Goal: Information Seeking & Learning: Learn about a topic

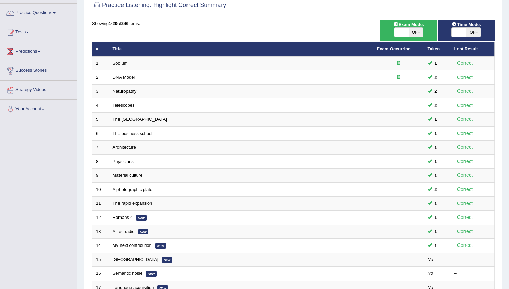
click at [57, 14] on link "Practice Questions" at bounding box center [38, 12] width 77 height 17
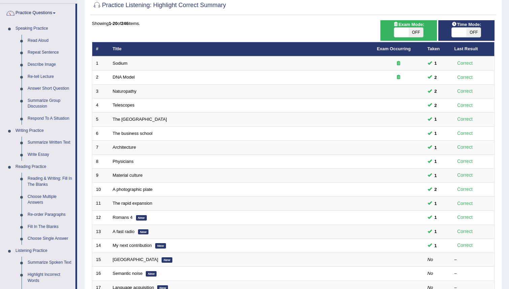
drag, startPoint x: 504, startPoint y: 102, endPoint x: 508, endPoint y: 129, distance: 27.5
click at [508, 129] on div "Home Practice Listening: Highlight Correct Summary Practice Listening: Highligh…" at bounding box center [293, 165] width 432 height 429
drag, startPoint x: 509, startPoint y: 28, endPoint x: 504, endPoint y: 36, distance: 9.7
click at [504, 36] on div "Home Practice Listening: Highlight Correct Summary Practice Listening: Highligh…" at bounding box center [293, 165] width 432 height 429
drag, startPoint x: 504, startPoint y: 36, endPoint x: 506, endPoint y: 67, distance: 30.4
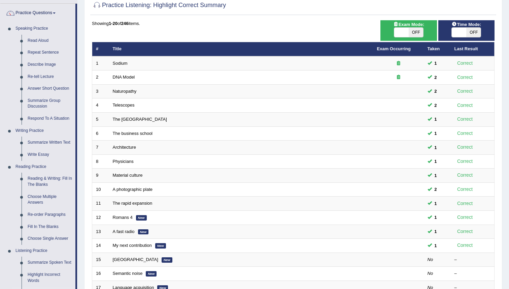
click at [506, 67] on div "Home Practice Listening: Highlight Correct Summary Practice Listening: Highligh…" at bounding box center [293, 165] width 432 height 429
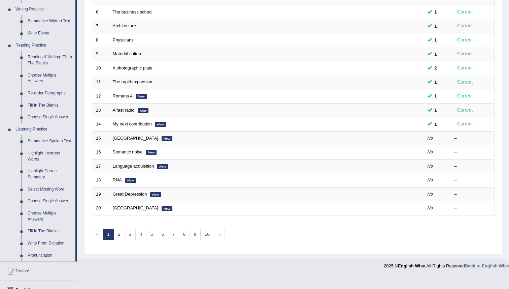
scroll to position [184, 0]
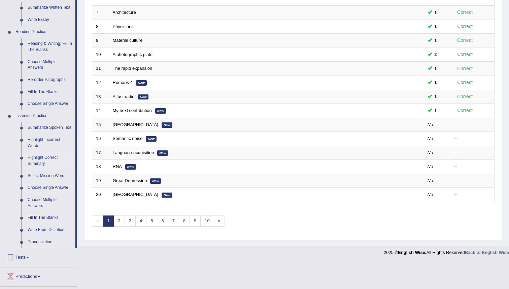
click at [56, 194] on link "Choose Single Answer" at bounding box center [50, 188] width 51 height 12
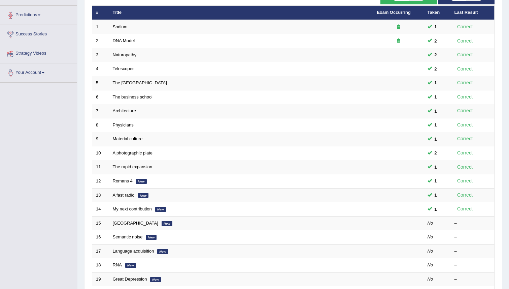
scroll to position [88, 0]
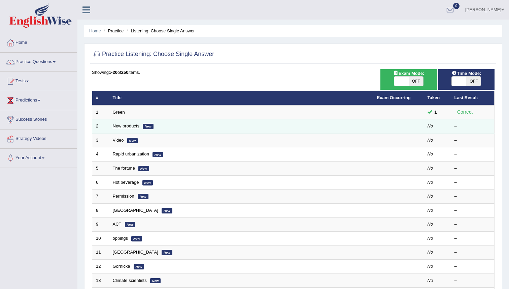
click at [129, 126] on link "New products" at bounding box center [126, 125] width 27 height 5
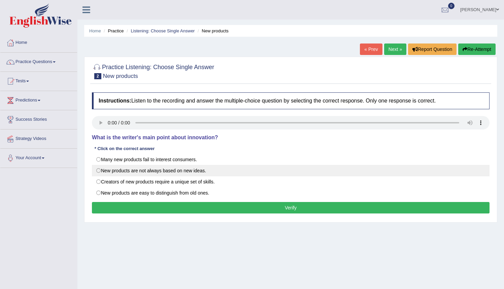
click at [124, 173] on label "New products are not always based on new ideas." at bounding box center [291, 170] width 398 height 11
radio input "true"
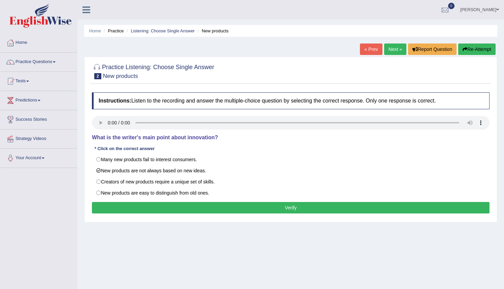
click at [232, 206] on button "Verify" at bounding box center [291, 207] width 398 height 11
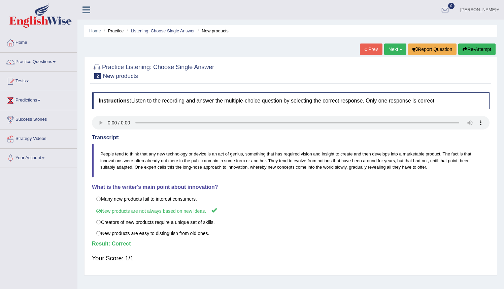
click at [391, 48] on link "Next »" at bounding box center [395, 48] width 22 height 11
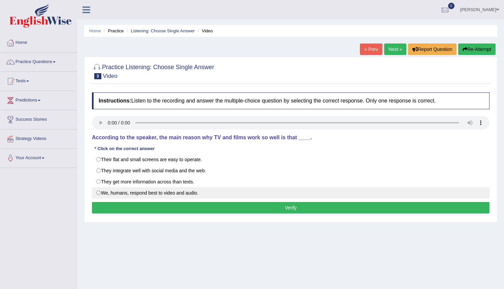
click at [104, 194] on label "We, humans, respond best to video and audio." at bounding box center [291, 192] width 398 height 11
radio input "true"
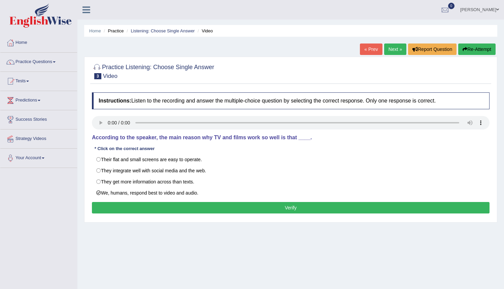
click at [252, 212] on button "Verify" at bounding box center [291, 207] width 398 height 11
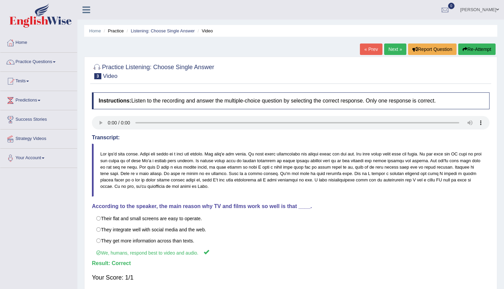
click at [389, 50] on link "Next »" at bounding box center [395, 48] width 22 height 11
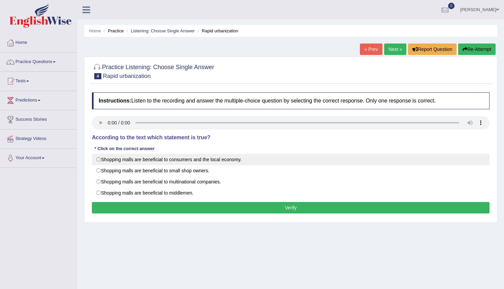
click at [101, 161] on label "Shopping malls are beneficial to consumers and the local economy." at bounding box center [291, 159] width 398 height 11
radio input "true"
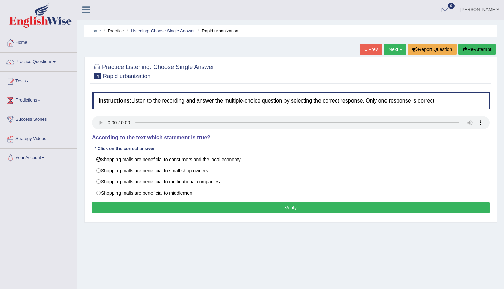
click at [295, 207] on button "Verify" at bounding box center [291, 207] width 398 height 11
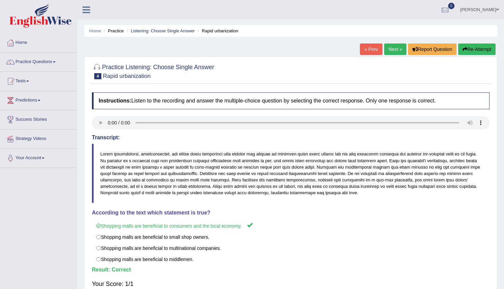
click at [390, 49] on link "Next »" at bounding box center [395, 48] width 22 height 11
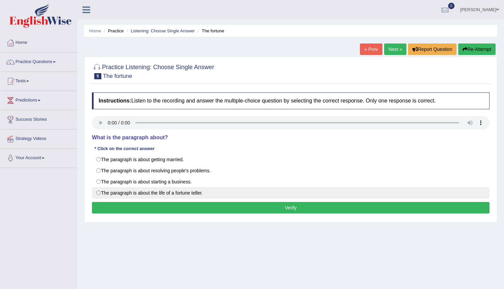
click at [104, 193] on label "The paragraph is about the life of a fortune teller." at bounding box center [291, 192] width 398 height 11
radio input "true"
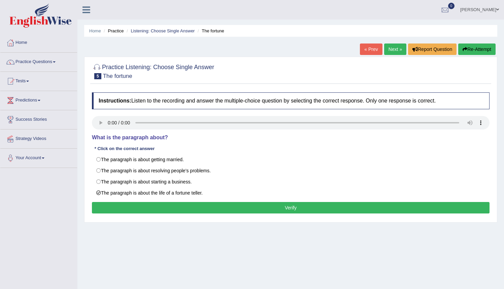
click at [184, 210] on button "Verify" at bounding box center [291, 207] width 398 height 11
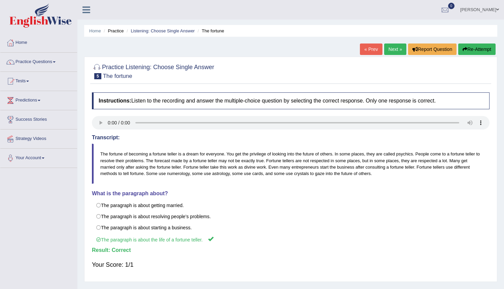
click at [390, 51] on link "Next »" at bounding box center [395, 48] width 22 height 11
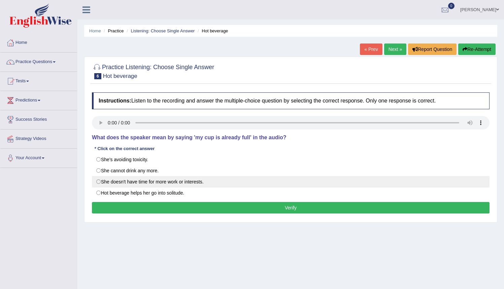
click at [99, 185] on label "She doesn't have time for more work or interests." at bounding box center [291, 181] width 398 height 11
radio input "true"
click at [99, 183] on label "She doesn't have time for more work or interests." at bounding box center [291, 181] width 398 height 11
click at [99, 181] on label "She doesn't have time for more work or interests." at bounding box center [291, 181] width 398 height 11
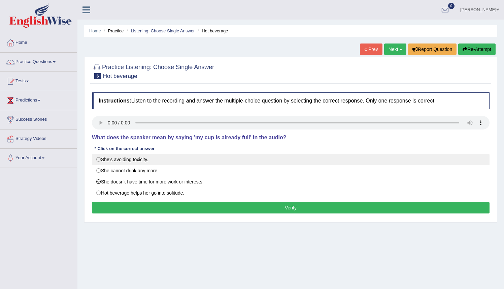
click at [99, 160] on label "She's avoiding toxicity." at bounding box center [291, 159] width 398 height 11
radio input "true"
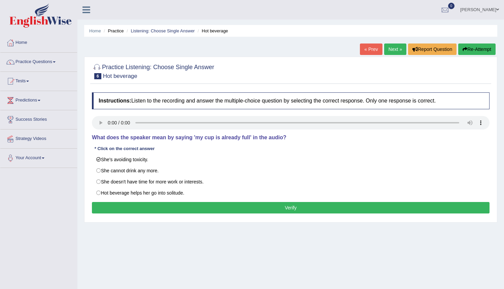
click at [264, 210] on button "Verify" at bounding box center [291, 207] width 398 height 11
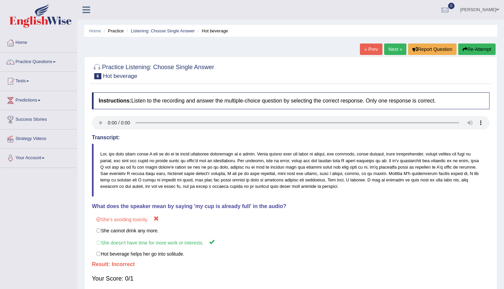
click at [473, 51] on button "Re-Attempt" at bounding box center [476, 48] width 37 height 11
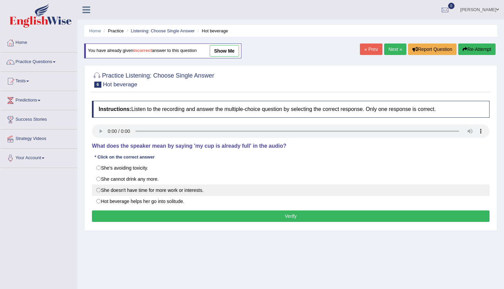
click at [100, 190] on label "She doesn't have time for more work or interests." at bounding box center [291, 189] width 398 height 11
radio input "true"
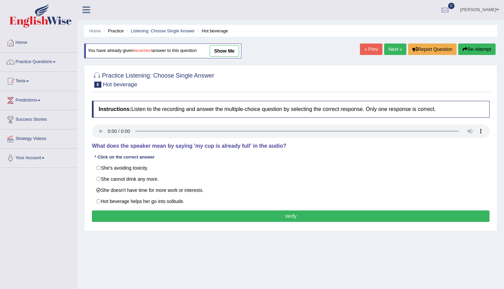
click at [260, 217] on button "Verify" at bounding box center [291, 215] width 398 height 11
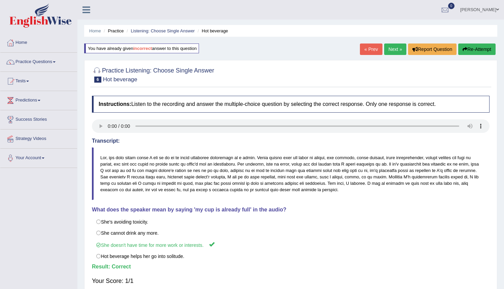
click at [391, 46] on link "Next »" at bounding box center [395, 48] width 22 height 11
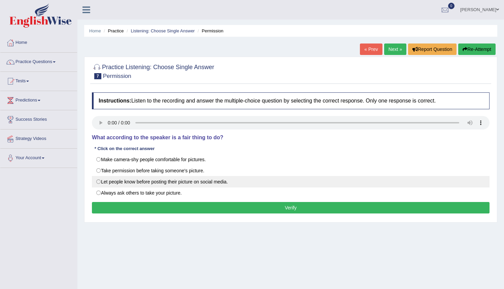
click at [98, 185] on label "Let people know before posting their picture on social media." at bounding box center [291, 181] width 398 height 11
radio input "true"
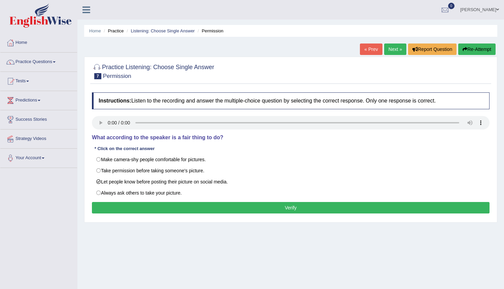
click at [242, 206] on button "Verify" at bounding box center [291, 207] width 398 height 11
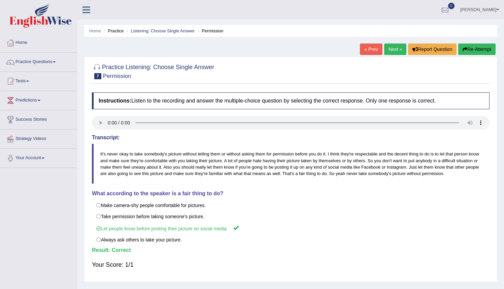
click at [393, 48] on link "Next »" at bounding box center [395, 48] width 22 height 11
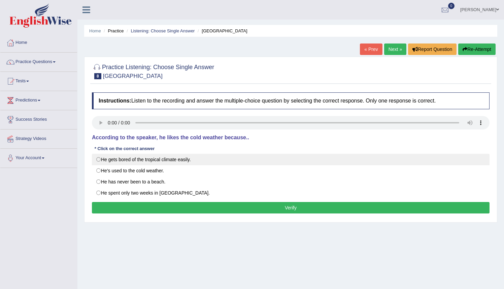
click at [99, 161] on label "He gets bored of the tropical climate easily." at bounding box center [291, 159] width 398 height 11
radio input "true"
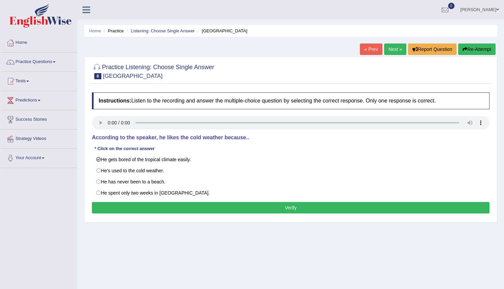
click at [264, 209] on button "Verify" at bounding box center [291, 207] width 398 height 11
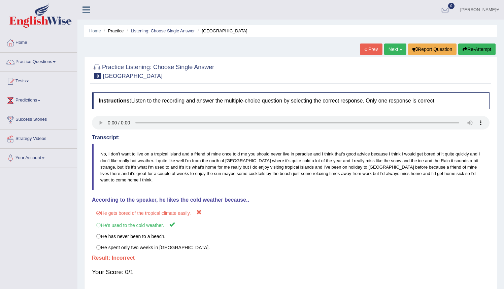
click at [473, 46] on button "Re-Attempt" at bounding box center [476, 48] width 37 height 11
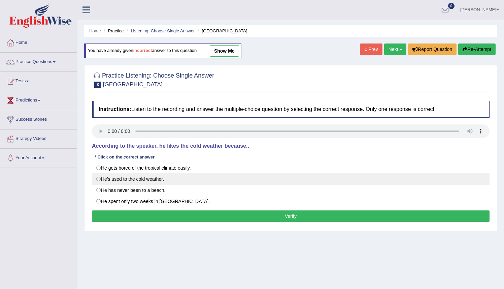
drag, startPoint x: 98, startPoint y: 180, endPoint x: 106, endPoint y: 180, distance: 7.8
click at [98, 180] on label "He's used to the cold weather." at bounding box center [291, 178] width 398 height 11
radio input "true"
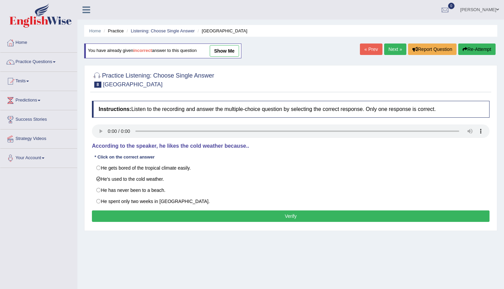
click at [269, 214] on button "Verify" at bounding box center [291, 215] width 398 height 11
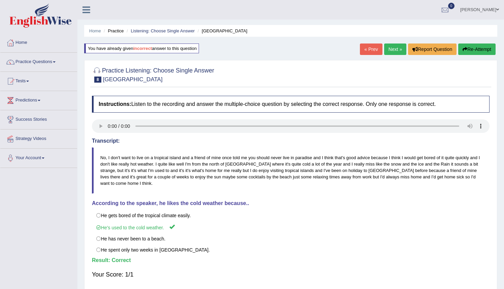
click at [391, 47] on link "Next »" at bounding box center [395, 48] width 22 height 11
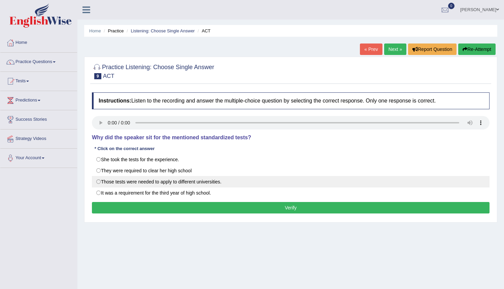
click at [101, 183] on label "Those tests were needed to apply to different universities." at bounding box center [291, 181] width 398 height 11
radio input "true"
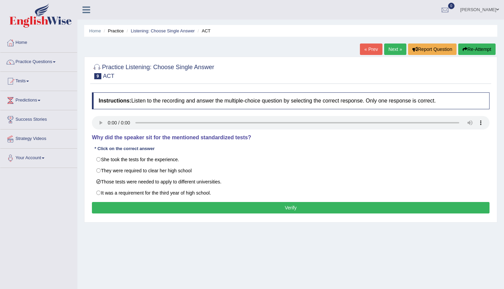
click at [256, 208] on button "Verify" at bounding box center [291, 207] width 398 height 11
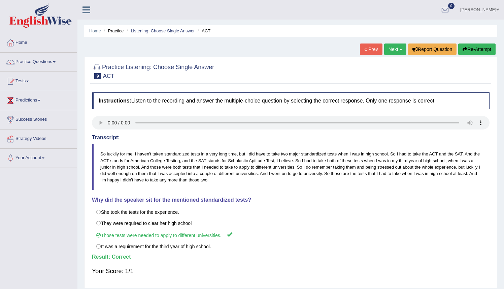
click at [391, 47] on link "Next »" at bounding box center [395, 48] width 22 height 11
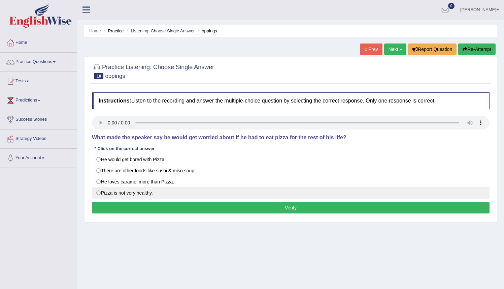
click at [99, 195] on label "Pizza is not very healthy." at bounding box center [291, 192] width 398 height 11
radio input "true"
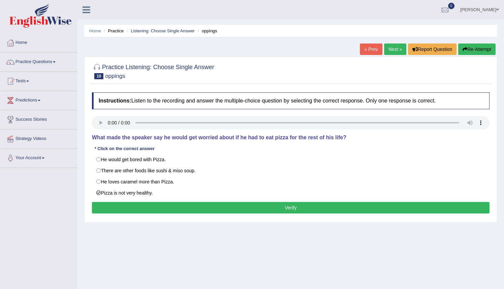
click at [296, 211] on button "Verify" at bounding box center [291, 207] width 398 height 11
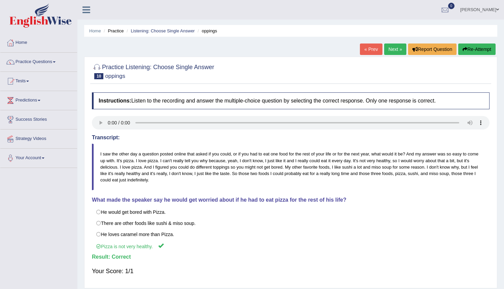
click at [389, 49] on link "Next »" at bounding box center [395, 48] width 22 height 11
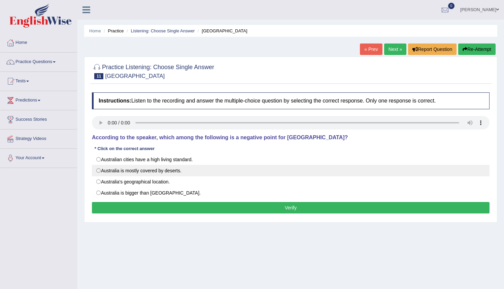
click at [100, 172] on label "Australia is mostly covered by deserts." at bounding box center [291, 170] width 398 height 11
radio input "true"
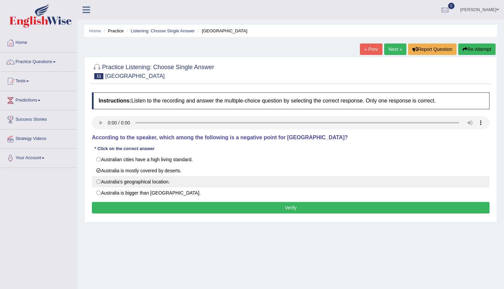
click at [179, 183] on label "Australia's geographical location." at bounding box center [291, 181] width 398 height 11
radio input "true"
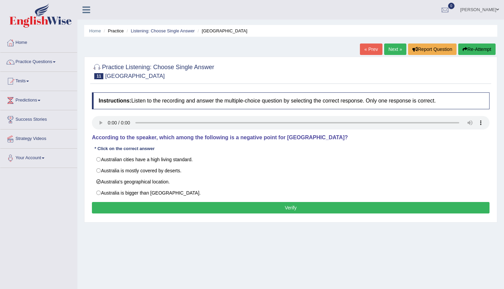
click at [273, 212] on button "Verify" at bounding box center [291, 207] width 398 height 11
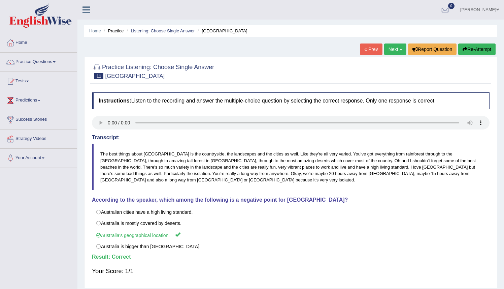
click at [388, 47] on link "Next »" at bounding box center [395, 48] width 22 height 11
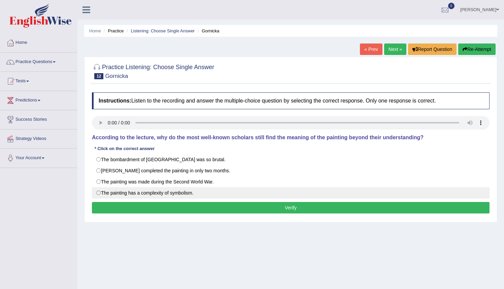
click at [101, 193] on label "The painting has a complexity of symbolism." at bounding box center [291, 192] width 398 height 11
radio input "true"
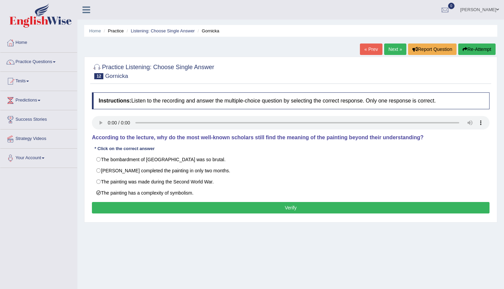
click at [286, 211] on button "Verify" at bounding box center [291, 207] width 398 height 11
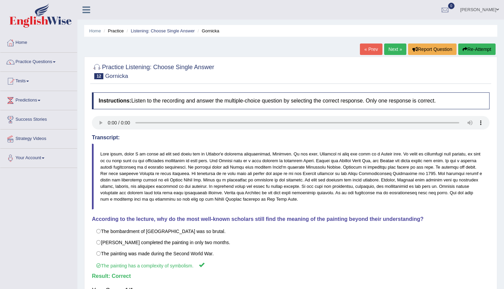
click at [390, 50] on link "Next »" at bounding box center [395, 48] width 22 height 11
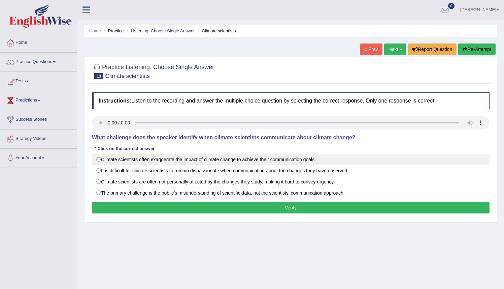
click at [101, 159] on label "Climate scientists often exaggerate the impact of climate change to achieve the…" at bounding box center [291, 159] width 398 height 11
radio input "true"
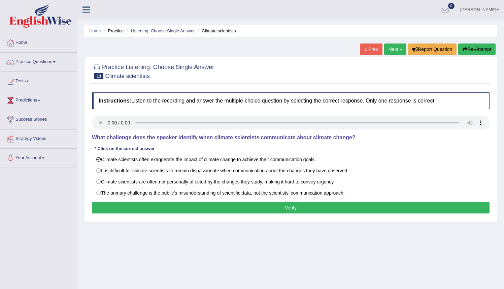
click at [179, 210] on button "Verify" at bounding box center [291, 207] width 398 height 11
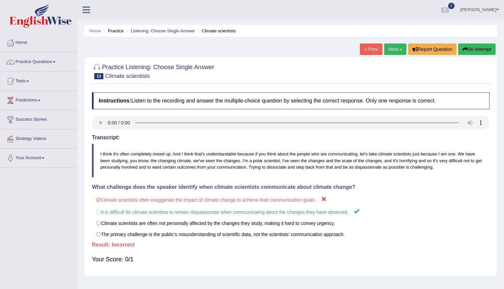
click at [471, 51] on button "Re-Attempt" at bounding box center [476, 48] width 37 height 11
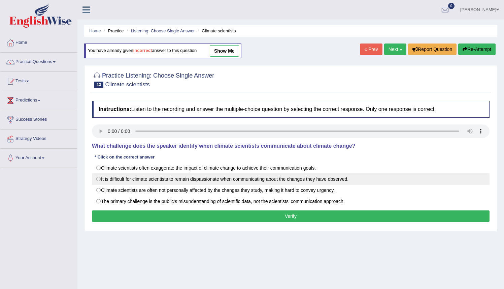
click at [100, 178] on label "It is difficult for climate scientists to remain dispassionate when communicati…" at bounding box center [291, 178] width 398 height 11
radio input "true"
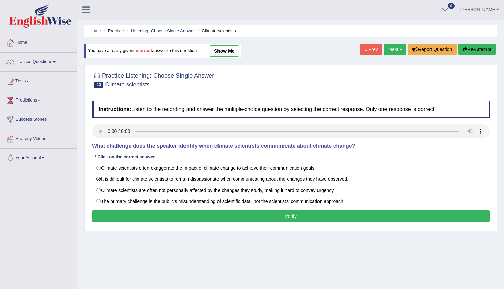
click at [301, 217] on button "Verify" at bounding box center [291, 215] width 398 height 11
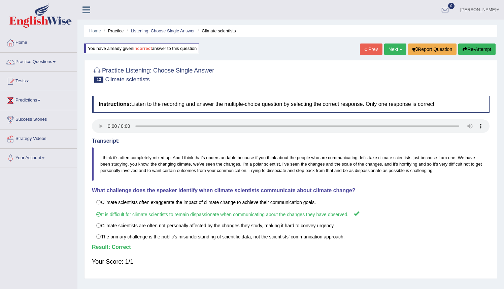
click at [390, 46] on link "Next »" at bounding box center [395, 48] width 22 height 11
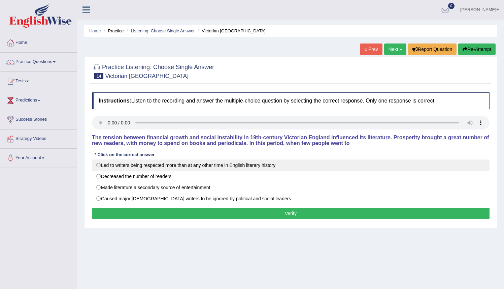
click at [101, 167] on label "Led to writers being respected more than at any other time in English literary …" at bounding box center [291, 164] width 398 height 11
radio input "true"
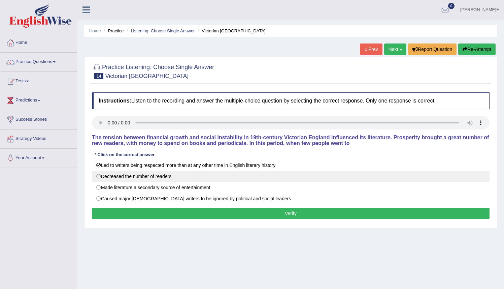
click at [103, 179] on label "Decreased the number of readers" at bounding box center [291, 175] width 398 height 11
radio input "true"
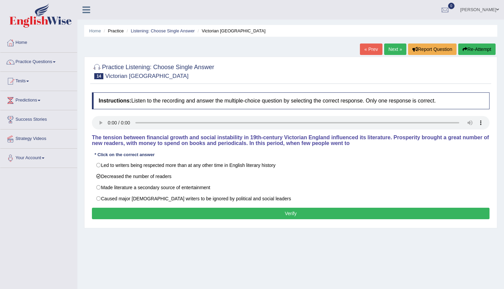
click at [262, 215] on button "Verify" at bounding box center [291, 212] width 398 height 11
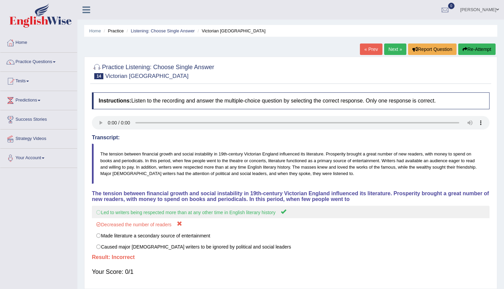
click at [126, 212] on label "Led to writers being respected more than at any other time in English literary …" at bounding box center [291, 211] width 398 height 12
click at [97, 213] on label "Led to writers being respected more than at any other time in English literary …" at bounding box center [291, 211] width 398 height 12
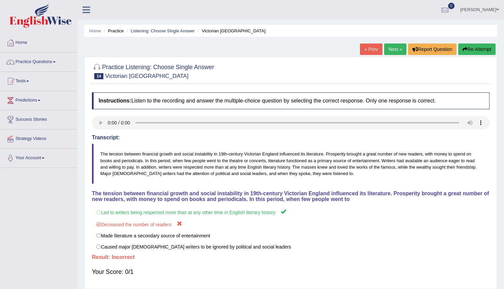
click at [487, 52] on button "Re-Attempt" at bounding box center [476, 48] width 37 height 11
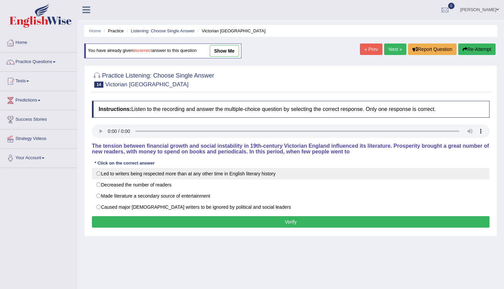
click at [96, 172] on label "Led to writers being respected more than at any other time in English literary …" at bounding box center [291, 173] width 398 height 11
radio input "true"
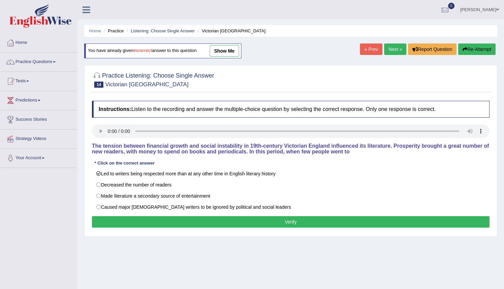
click at [290, 224] on button "Verify" at bounding box center [291, 221] width 398 height 11
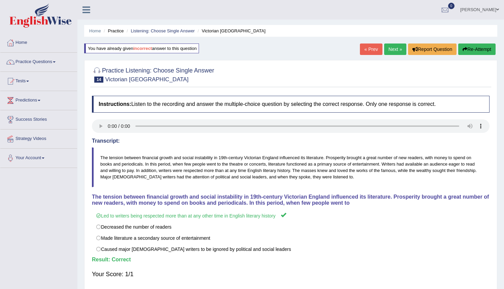
click at [391, 46] on link "Next »" at bounding box center [395, 48] width 22 height 11
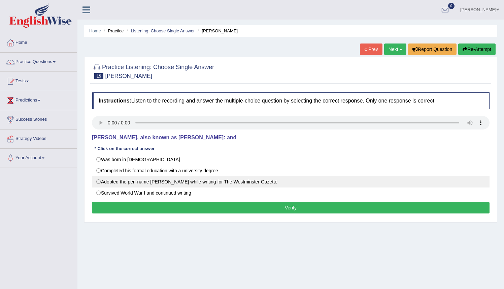
click at [97, 183] on label "Adopted the pen-name Saki while writing for The Westminster Gazette" at bounding box center [291, 181] width 398 height 11
radio input "true"
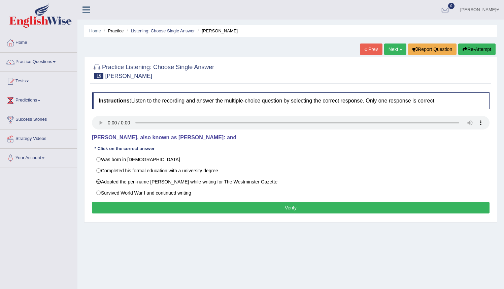
click at [280, 208] on button "Verify" at bounding box center [291, 207] width 398 height 11
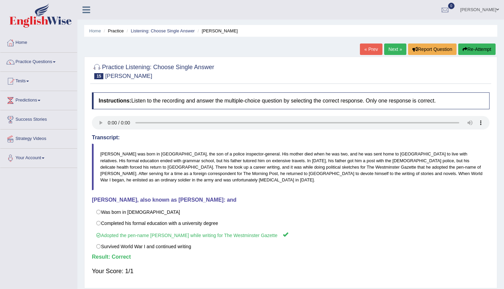
click at [387, 50] on link "Next »" at bounding box center [395, 48] width 22 height 11
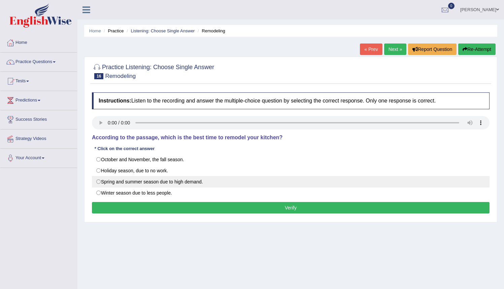
click at [167, 183] on label "Spring and summer season due to high demand." at bounding box center [291, 181] width 398 height 11
radio input "true"
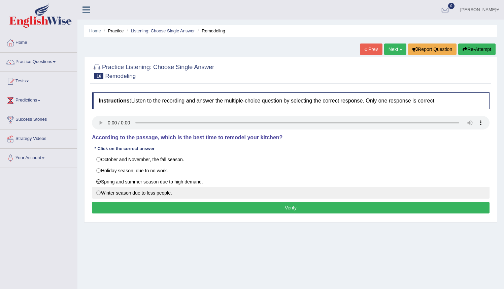
click at [112, 192] on label "Winter season due to less people." at bounding box center [291, 192] width 398 height 11
radio input "true"
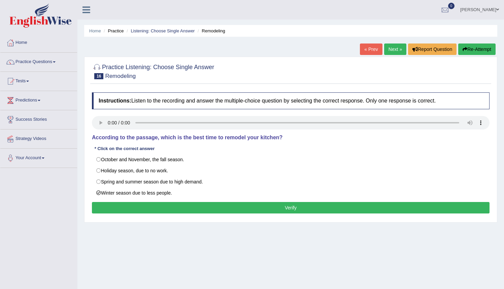
click at [125, 205] on button "Verify" at bounding box center [291, 207] width 398 height 11
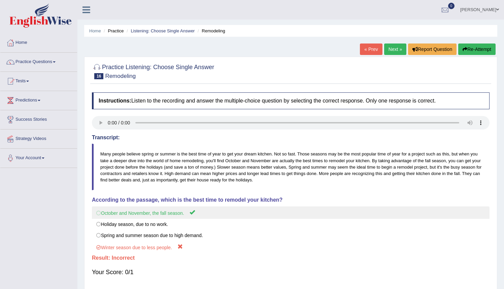
click at [129, 214] on label "October and November, the fall season." at bounding box center [291, 212] width 398 height 12
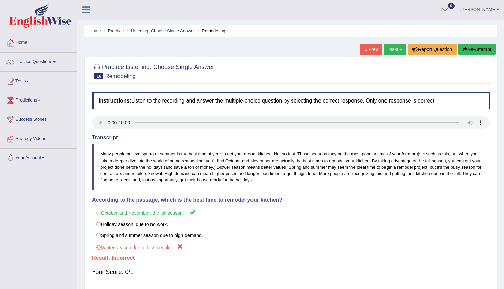
click at [470, 49] on button "Re-Attempt" at bounding box center [476, 48] width 37 height 11
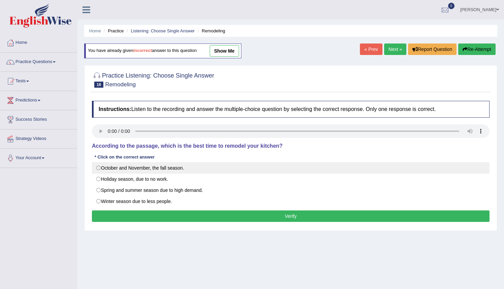
click at [99, 169] on label "October and November, the fall season." at bounding box center [291, 167] width 398 height 11
radio input "true"
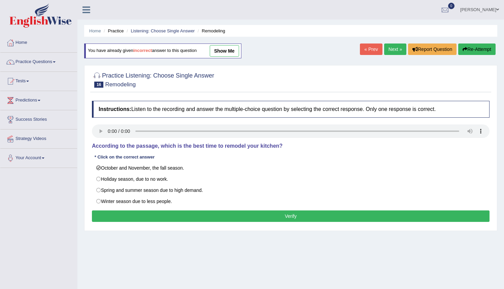
click at [305, 219] on button "Verify" at bounding box center [291, 215] width 398 height 11
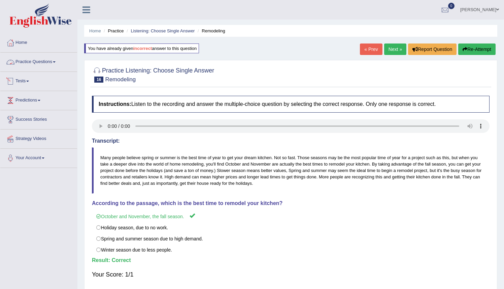
click at [29, 63] on link "Practice Questions" at bounding box center [38, 61] width 77 height 17
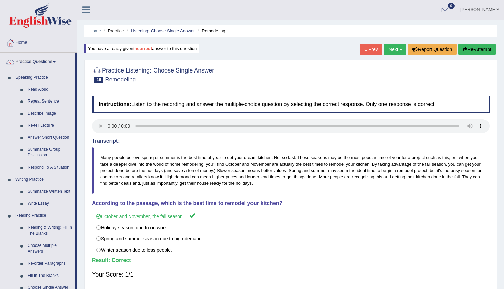
click at [182, 29] on link "Listening: Choose Single Answer" at bounding box center [163, 30] width 64 height 5
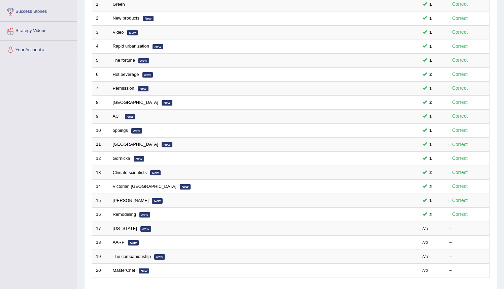
scroll to position [106, 0]
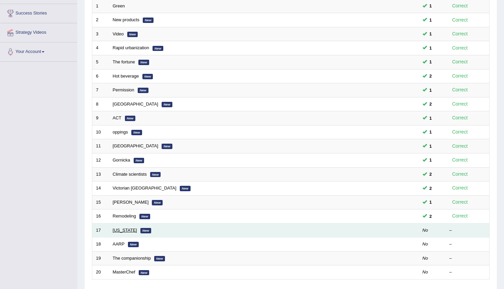
click at [127, 231] on link "[US_STATE]" at bounding box center [125, 229] width 24 height 5
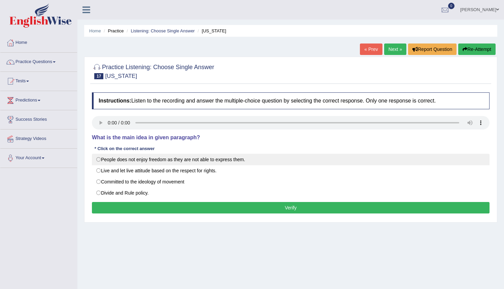
click at [100, 160] on label "People does not enjoy freedom as they are not able to express them." at bounding box center [291, 159] width 398 height 11
radio input "true"
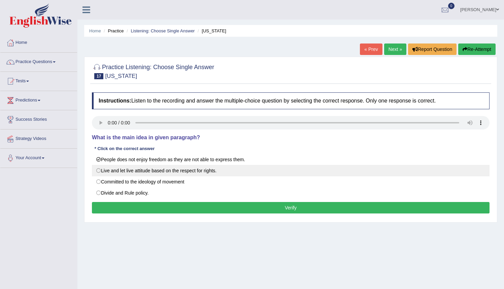
click at [101, 171] on label "Live and let live attitude based on the respect for rights." at bounding box center [291, 170] width 398 height 11
radio input "true"
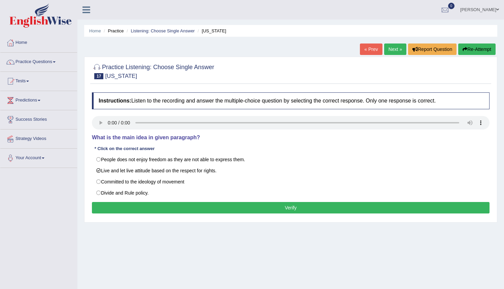
click at [191, 211] on button "Verify" at bounding box center [291, 207] width 398 height 11
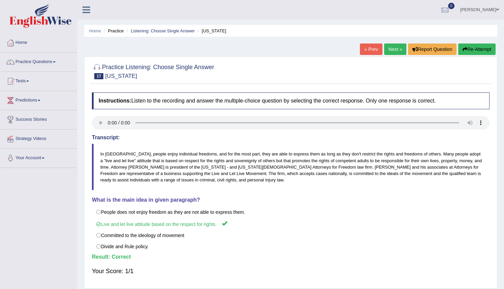
click at [386, 47] on link "Next »" at bounding box center [395, 48] width 22 height 11
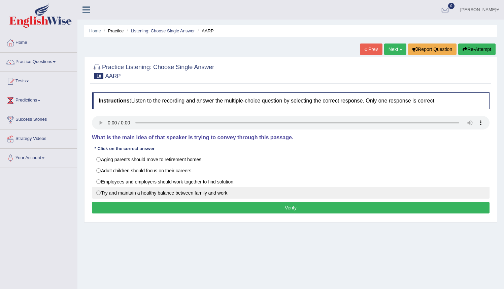
click at [100, 193] on label "Try and maintain a healthy balance between family and work." at bounding box center [291, 192] width 398 height 11
radio input "true"
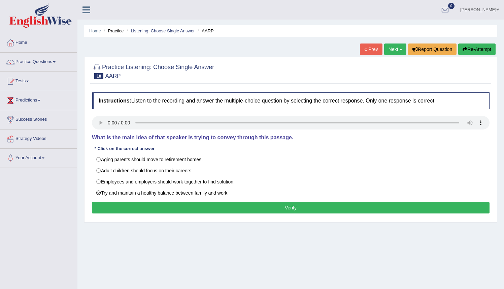
click at [192, 222] on div "Home Practice Listening: Choose Single Answer AARP « Prev Next » Report Questio…" at bounding box center [290, 168] width 427 height 337
click at [187, 210] on button "Verify" at bounding box center [291, 207] width 398 height 11
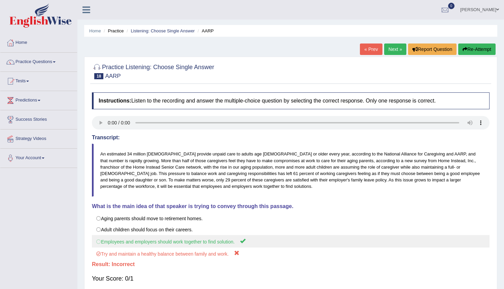
click at [140, 241] on label "Employees and employers should work together to find solution." at bounding box center [291, 241] width 398 height 12
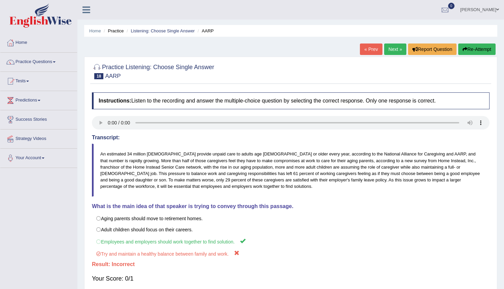
click at [472, 52] on button "Re-Attempt" at bounding box center [476, 48] width 37 height 11
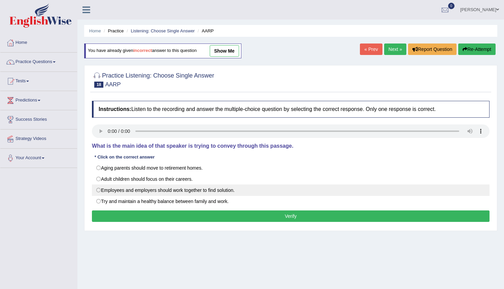
click at [102, 189] on label "Employees and employers should work together to find solution." at bounding box center [291, 189] width 398 height 11
radio input "true"
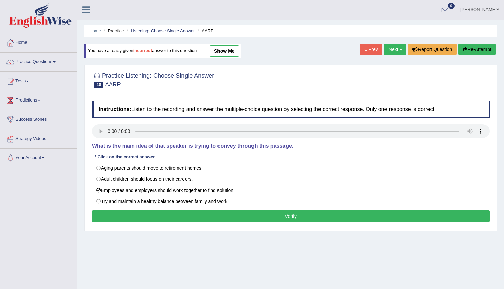
click at [241, 215] on button "Verify" at bounding box center [291, 215] width 398 height 11
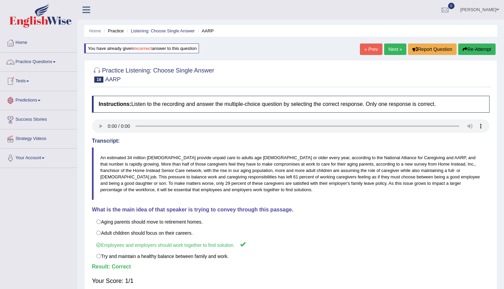
click at [44, 63] on link "Practice Questions" at bounding box center [38, 61] width 77 height 17
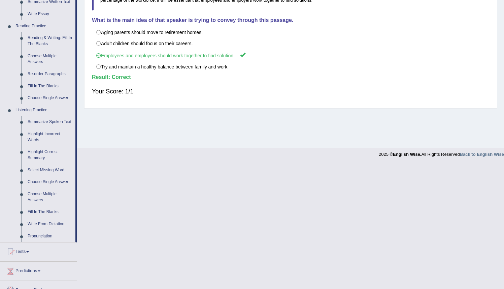
scroll to position [186, 0]
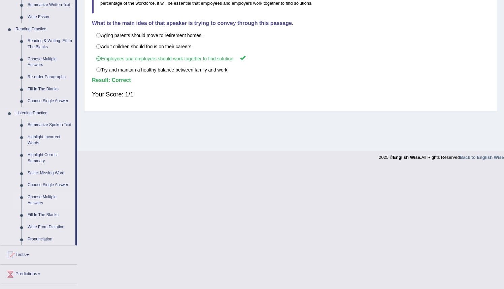
click at [37, 203] on link "Choose Multiple Answers" at bounding box center [50, 200] width 51 height 18
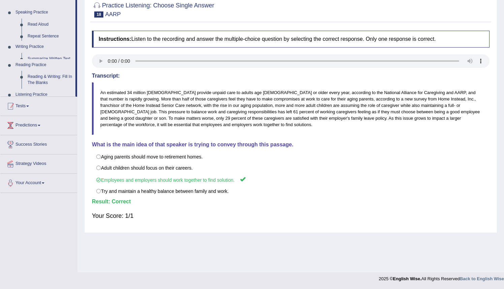
scroll to position [65, 0]
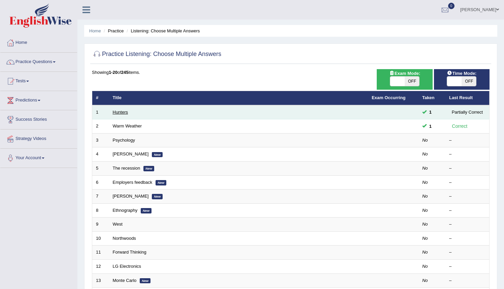
click at [118, 111] on link "Hunters" at bounding box center [120, 111] width 15 height 5
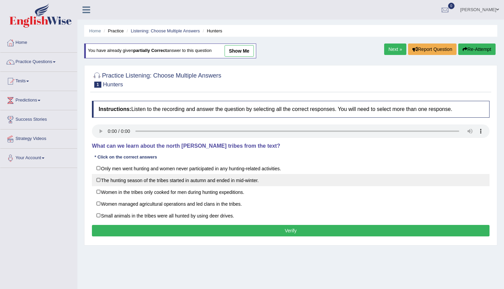
click at [101, 178] on label "The hunting season of the tribes started in autumn and ended in mid-winter." at bounding box center [291, 180] width 398 height 12
checkbox input "true"
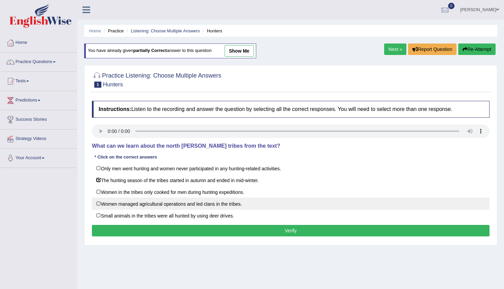
click at [99, 203] on label "Women managed agricultural operations and led clans in the tribes." at bounding box center [291, 203] width 398 height 12
checkbox input "true"
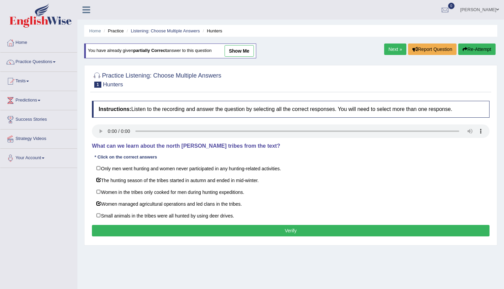
click at [213, 229] on button "Verify" at bounding box center [291, 230] width 398 height 11
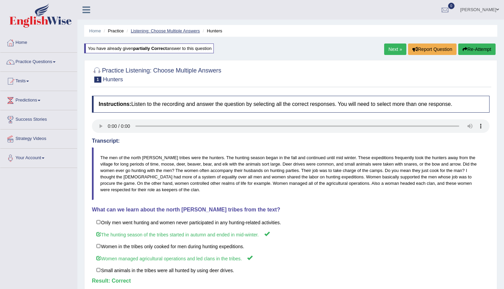
click at [166, 32] on link "Listening: Choose Multiple Answers" at bounding box center [165, 30] width 69 height 5
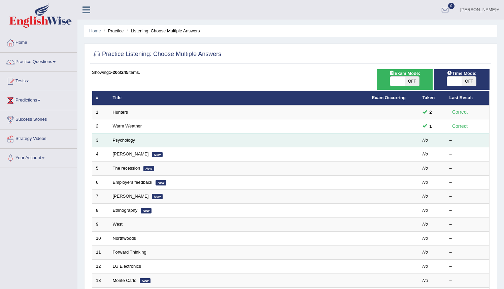
click at [128, 140] on link "Psychology" at bounding box center [124, 139] width 22 height 5
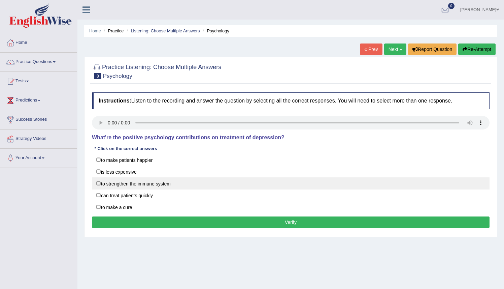
click at [97, 184] on label "to strengthen the immune system" at bounding box center [291, 183] width 398 height 12
checkbox input "true"
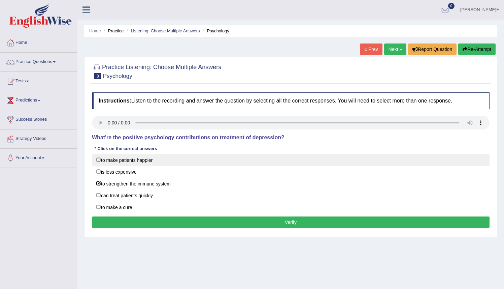
click at [100, 159] on label "to make patients happier" at bounding box center [291, 160] width 398 height 12
checkbox input "true"
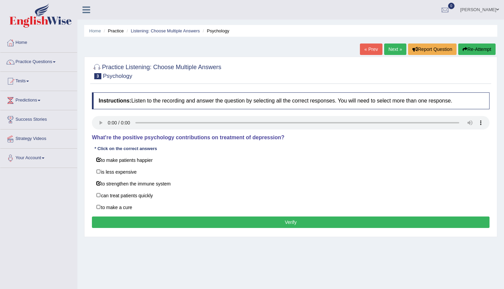
click at [170, 220] on button "Verify" at bounding box center [291, 221] width 398 height 11
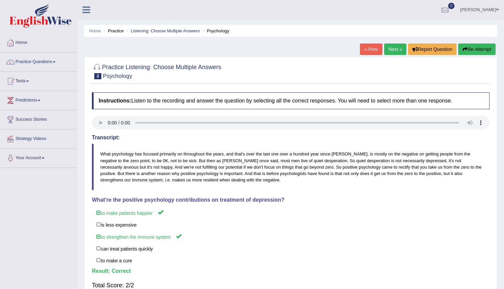
click at [391, 50] on link "Next »" at bounding box center [395, 48] width 22 height 11
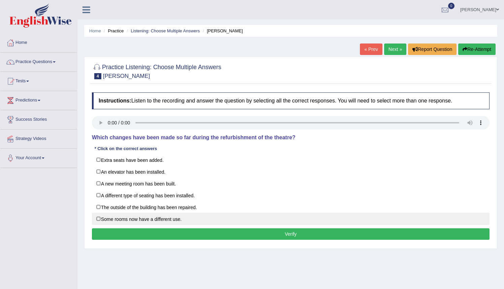
click at [100, 217] on label "Some rooms now have a different use." at bounding box center [291, 219] width 398 height 12
checkbox input "true"
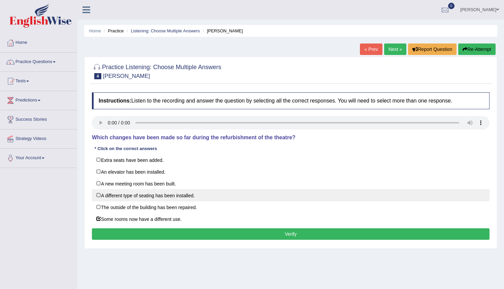
click at [100, 193] on label "A different type of seating has been installed." at bounding box center [291, 195] width 398 height 12
checkbox input "true"
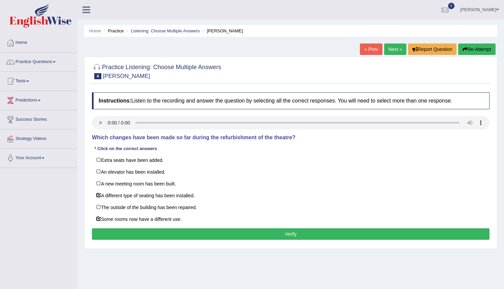
click at [223, 232] on button "Verify" at bounding box center [291, 233] width 398 height 11
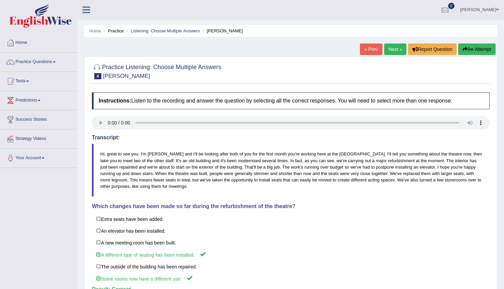
click at [390, 49] on link "Next »" at bounding box center [395, 48] width 22 height 11
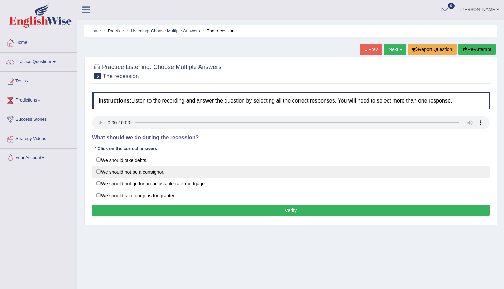
click at [99, 173] on label "We should not be a consignor." at bounding box center [291, 171] width 398 height 12
checkbox input "true"
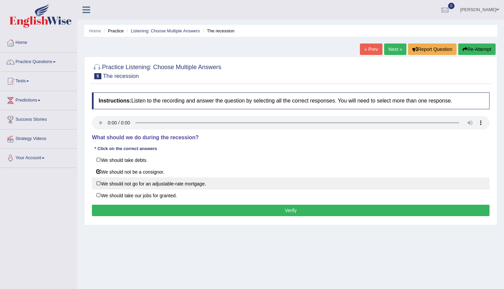
click at [101, 184] on label "We should not go for an adjustable-rate mortgage." at bounding box center [291, 183] width 398 height 12
checkbox input "true"
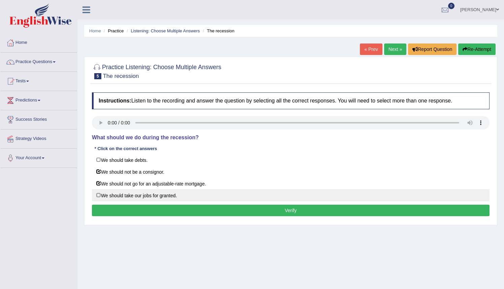
click at [98, 194] on label "We should take our jobs for granted." at bounding box center [291, 195] width 398 height 12
checkbox input "true"
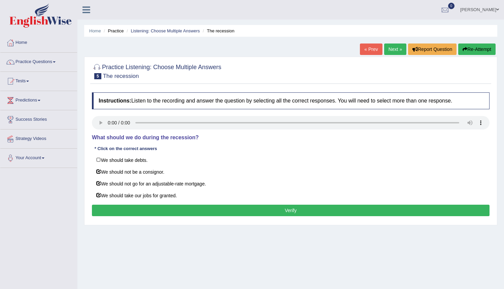
click at [154, 207] on button "Verify" at bounding box center [291, 209] width 398 height 11
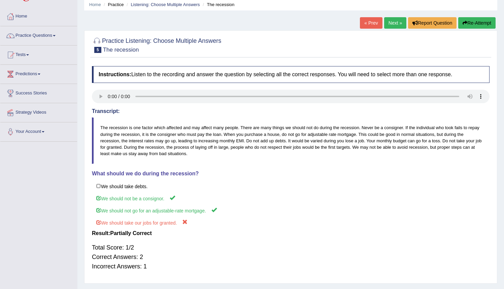
scroll to position [39, 0]
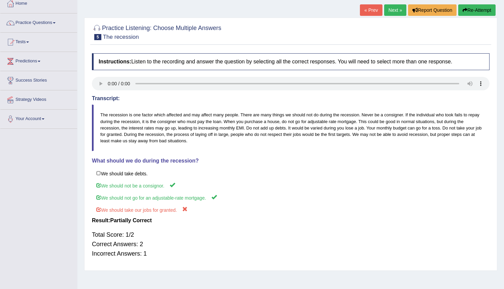
click at [472, 12] on button "Re-Attempt" at bounding box center [476, 9] width 37 height 11
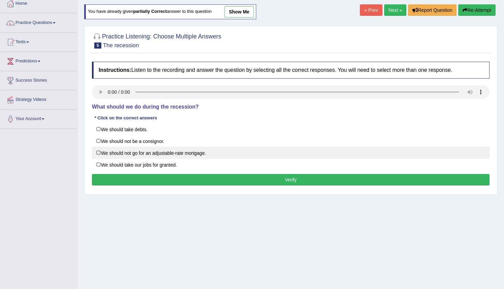
click at [100, 151] on label "We should not go for an adjustable-rate mortgage." at bounding box center [291, 153] width 398 height 12
checkbox input "true"
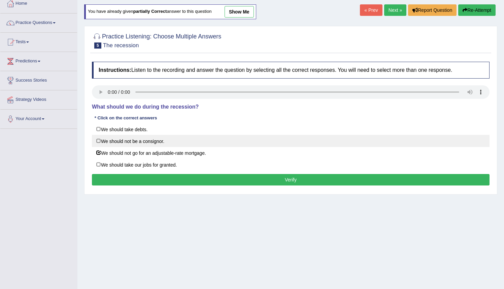
click at [99, 140] on label "We should not be a consignor." at bounding box center [291, 141] width 398 height 12
checkbox input "true"
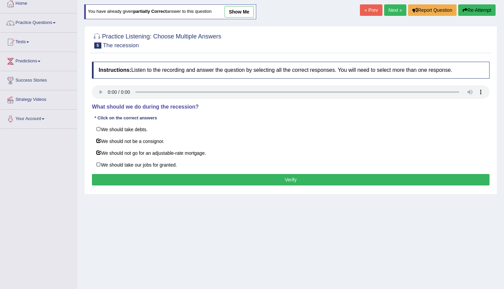
click at [233, 183] on button "Verify" at bounding box center [291, 179] width 398 height 11
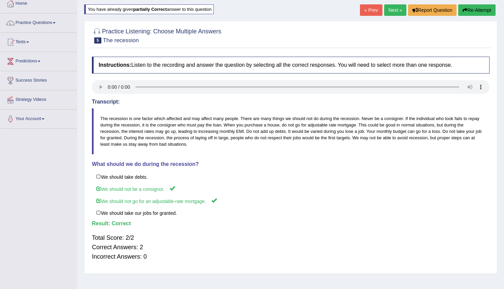
click at [388, 11] on link "Next »" at bounding box center [395, 9] width 22 height 11
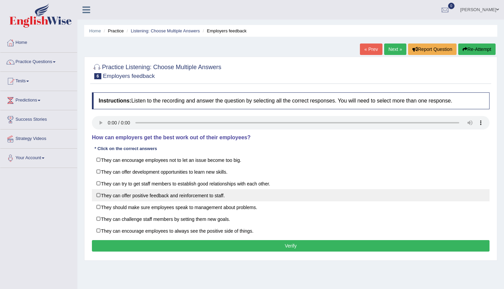
click at [97, 193] on label "They can offer positive feedback and reinforcement to staff." at bounding box center [291, 195] width 398 height 12
checkbox input "true"
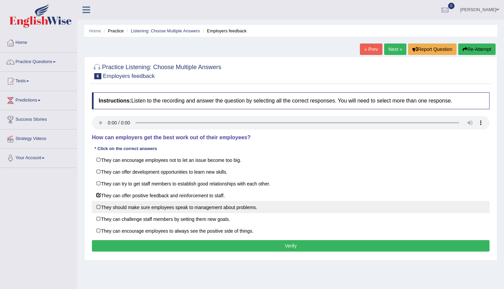
click at [101, 205] on label "They should make sure employees speak to management about problems." at bounding box center [291, 207] width 398 height 12
checkbox input "true"
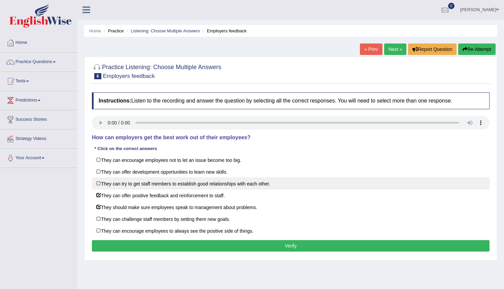
click at [98, 183] on label "They can try to get staff members to establish good relationships with each oth…" at bounding box center [291, 183] width 398 height 12
checkbox input "true"
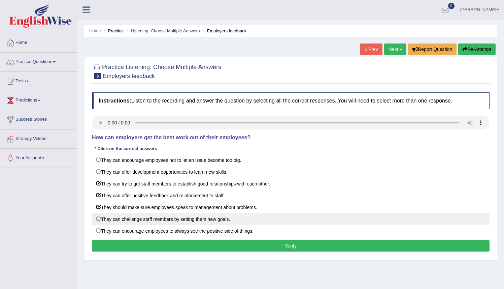
click at [100, 218] on label "They can challenge staff members by setting them new goals." at bounding box center [291, 219] width 398 height 12
checkbox input "true"
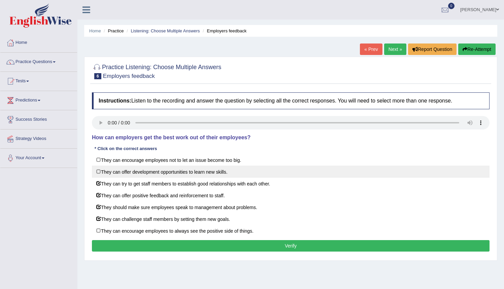
click at [99, 171] on label "They can offer development opportunities to learn new skills." at bounding box center [291, 171] width 398 height 12
checkbox input "true"
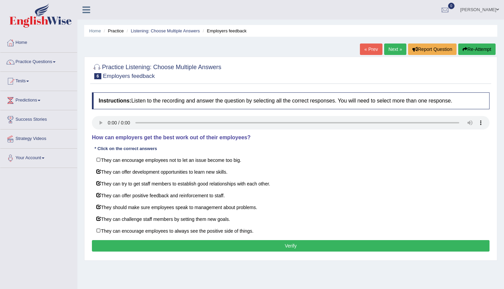
click at [181, 244] on button "Verify" at bounding box center [291, 245] width 398 height 11
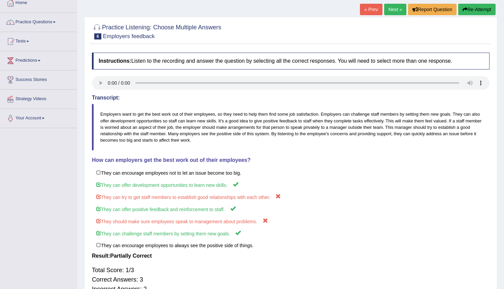
scroll to position [39, 0]
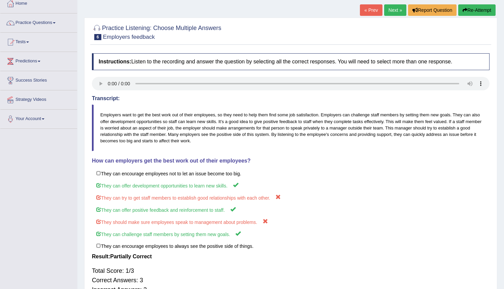
click at [466, 10] on button "Re-Attempt" at bounding box center [476, 9] width 37 height 11
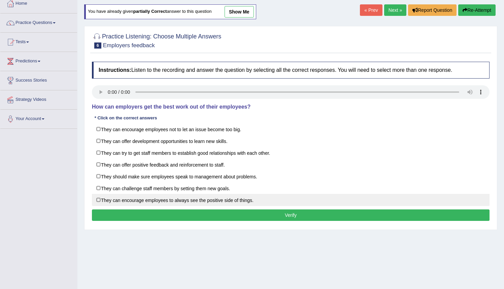
click at [105, 199] on label "They can encourage employees to always see the positive side of things." at bounding box center [291, 200] width 398 height 12
checkbox input "true"
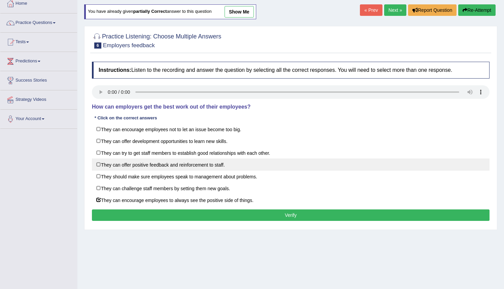
click at [101, 164] on label "They can offer positive feedback and reinforcement to staff." at bounding box center [291, 164] width 398 height 12
checkbox input "true"
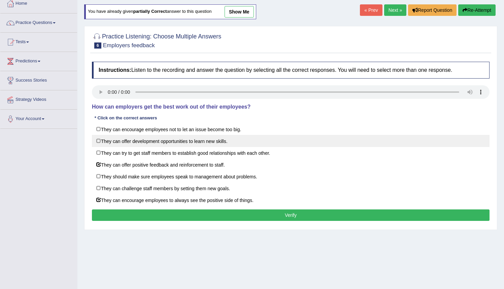
click at [102, 138] on label "They can offer development opportunities to learn new skills." at bounding box center [291, 141] width 398 height 12
checkbox input "true"
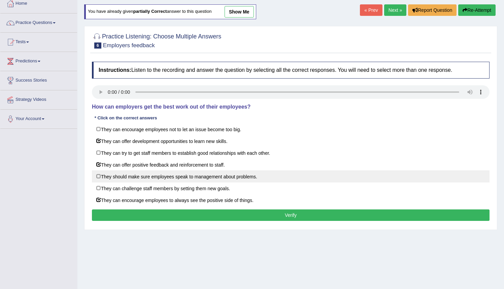
click at [100, 177] on label "They should make sure employees speak to management about problems." at bounding box center [291, 176] width 398 height 12
checkbox input "true"
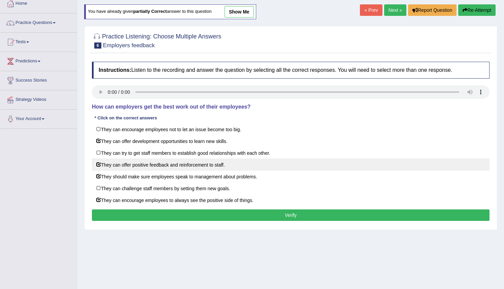
click at [100, 166] on label "They can offer positive feedback and reinforcement to staff." at bounding box center [291, 164] width 398 height 12
checkbox input "false"
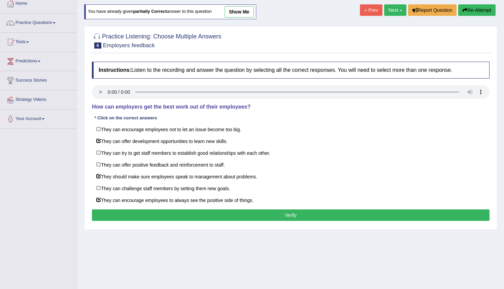
click at [126, 213] on button "Verify" at bounding box center [291, 214] width 398 height 11
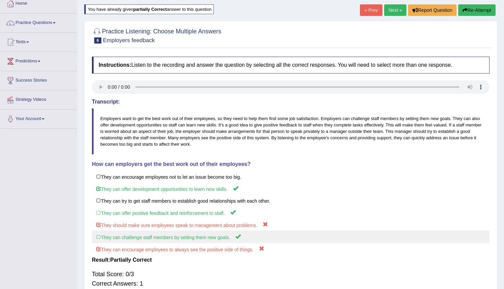
click at [100, 238] on label "They can challenge staff members by setting them new goals." at bounding box center [291, 236] width 398 height 12
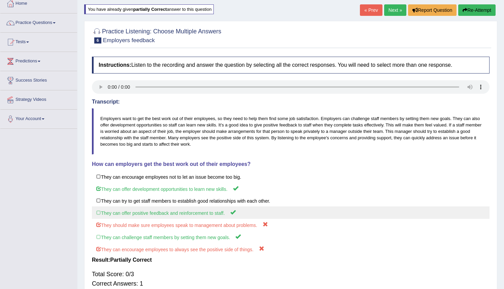
click at [100, 215] on label "They can offer positive feedback and reinforcement to staff." at bounding box center [291, 212] width 398 height 12
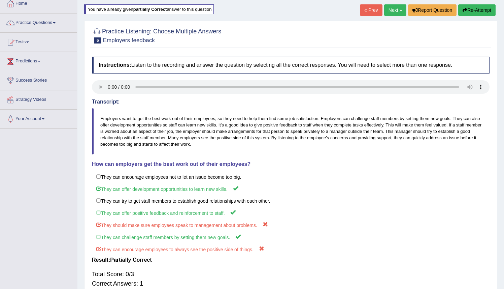
click at [486, 12] on button "Re-Attempt" at bounding box center [476, 9] width 37 height 11
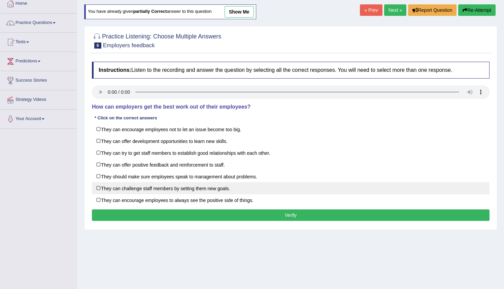
click at [101, 187] on label "They can challenge staff members by setting them new goals." at bounding box center [291, 188] width 398 height 12
checkbox input "true"
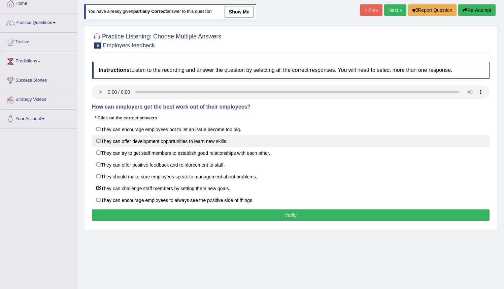
click at [100, 142] on label "They can offer development opportunities to learn new skills." at bounding box center [291, 141] width 398 height 12
checkbox input "true"
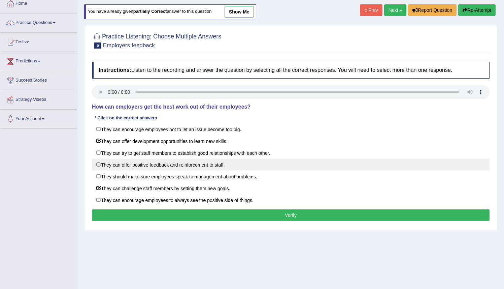
click at [100, 165] on label "They can offer positive feedback and reinforcement to staff." at bounding box center [291, 164] width 398 height 12
checkbox input "true"
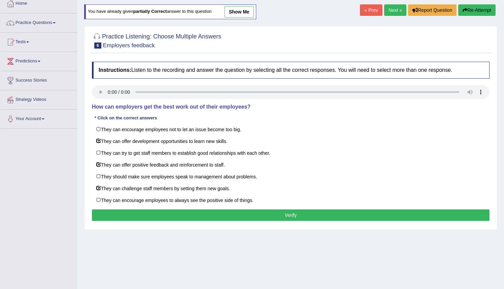
click at [225, 213] on button "Verify" at bounding box center [291, 214] width 398 height 11
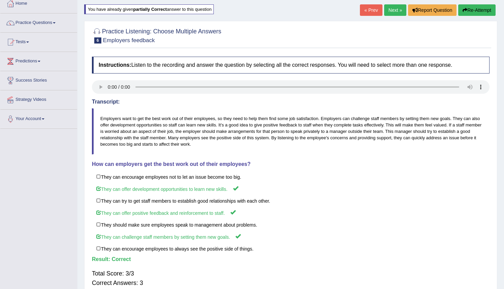
click at [392, 7] on link "Next »" at bounding box center [395, 9] width 22 height 11
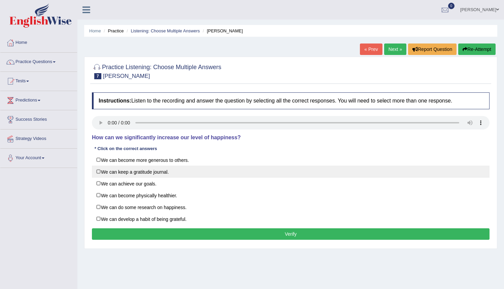
click at [103, 172] on label "We can keep a gratitude journal." at bounding box center [291, 171] width 398 height 12
checkbox input "true"
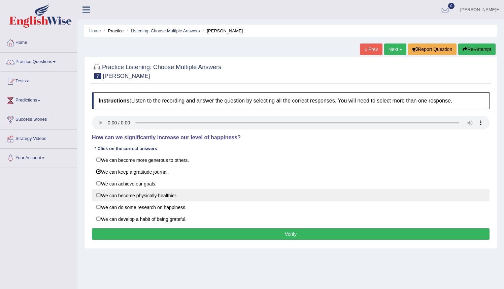
click at [100, 194] on label "We can become physically healthier." at bounding box center [291, 195] width 398 height 12
checkbox input "true"
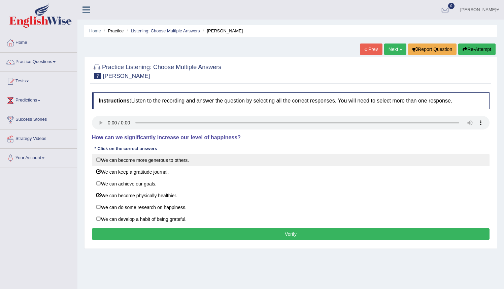
click at [102, 163] on label "We can become more generous to others." at bounding box center [291, 160] width 398 height 12
checkbox input "true"
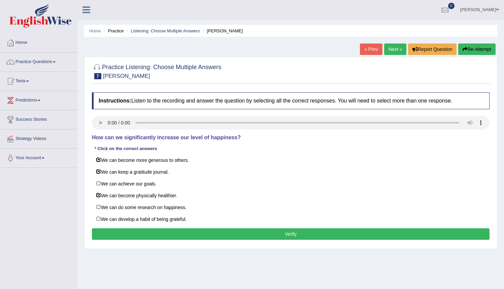
click at [174, 230] on button "Verify" at bounding box center [291, 233] width 398 height 11
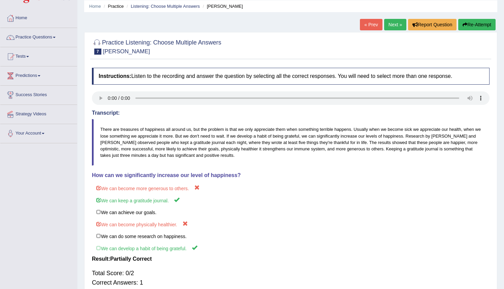
scroll to position [24, 0]
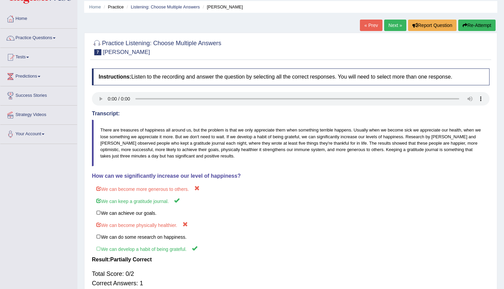
click at [465, 25] on button "Re-Attempt" at bounding box center [476, 25] width 37 height 11
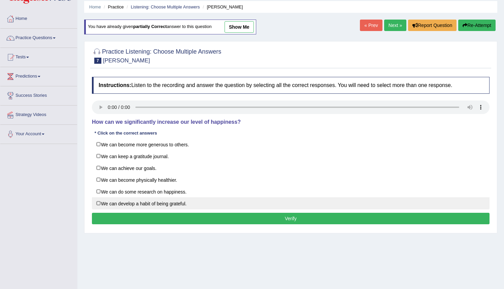
click at [100, 202] on label "We can develop a habit of being grateful." at bounding box center [291, 203] width 398 height 12
checkbox input "true"
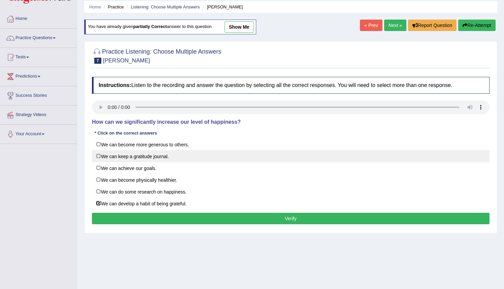
click at [103, 156] on label "We can keep a gratitude journal." at bounding box center [291, 156] width 398 height 12
checkbox input "true"
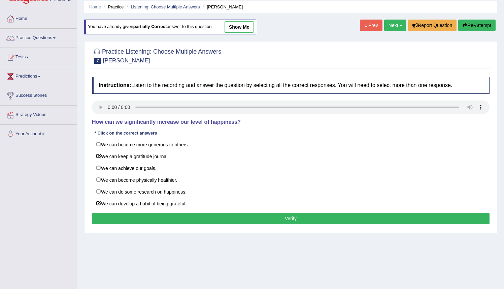
click at [167, 218] on button "Verify" at bounding box center [291, 218] width 398 height 11
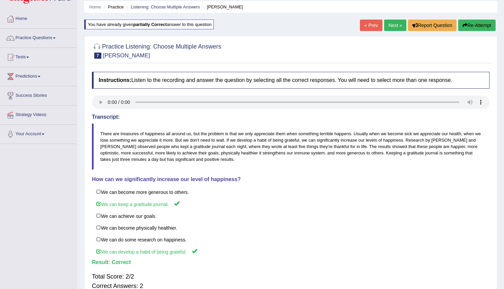
click at [388, 26] on link "Next »" at bounding box center [395, 25] width 22 height 11
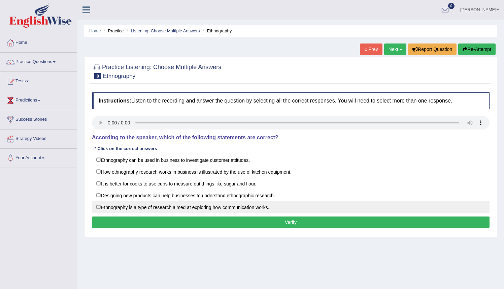
click at [124, 207] on label "Ethnography is a type of research aimed at exploring how communication works." at bounding box center [291, 207] width 398 height 12
checkbox input "true"
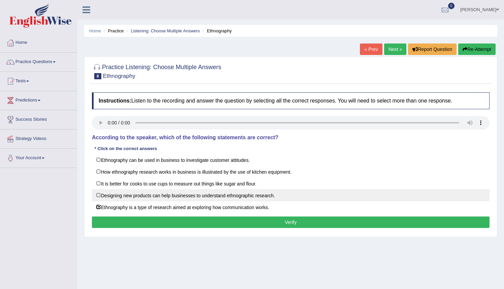
click at [103, 193] on label "Designing new products can help businesses to understand ethnographic research." at bounding box center [291, 195] width 398 height 12
checkbox input "true"
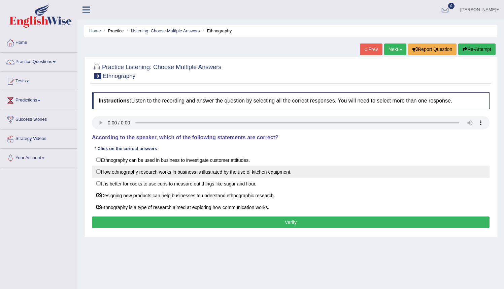
click at [103, 173] on label "How ethnography research works in business is illustrated by the use of kitchen…" at bounding box center [291, 171] width 398 height 12
checkbox input "true"
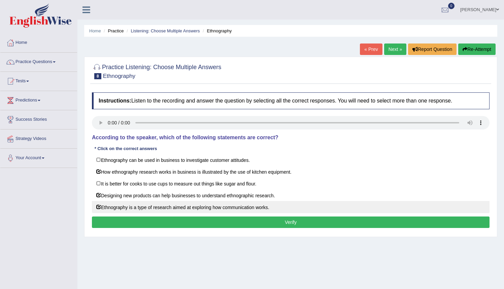
click at [97, 206] on label "Ethnography is a type of research aimed at exploring how communication works." at bounding box center [291, 207] width 398 height 12
checkbox input "false"
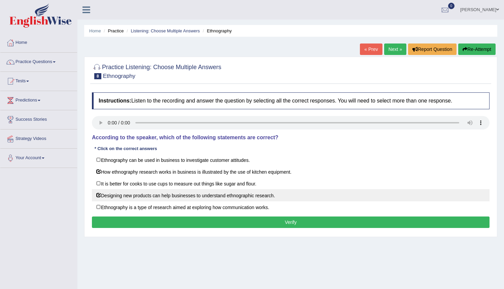
click at [98, 197] on label "Designing new products can help businesses to understand ethnographic research." at bounding box center [291, 195] width 398 height 12
checkbox input "false"
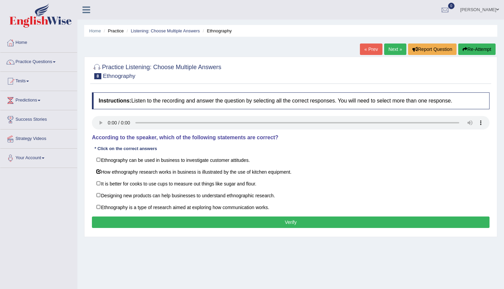
click at [128, 219] on button "Verify" at bounding box center [291, 221] width 398 height 11
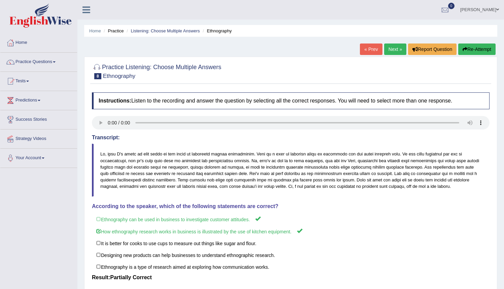
click at [472, 49] on button "Re-Attempt" at bounding box center [476, 48] width 37 height 11
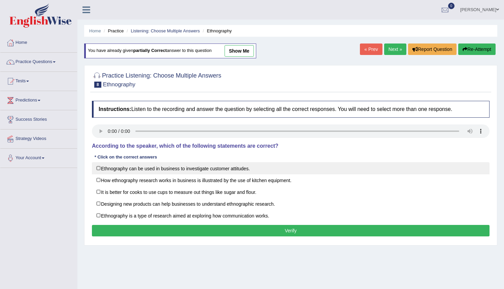
click at [98, 169] on label "Ethnography can be used in business to investigate customer attitudes." at bounding box center [291, 168] width 398 height 12
checkbox input "true"
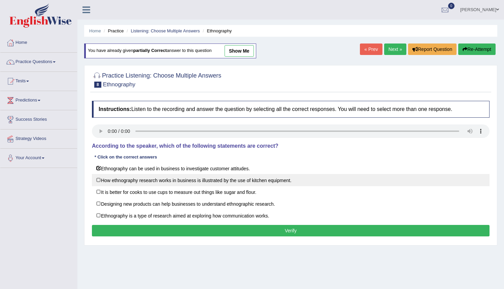
click at [100, 178] on label "How ethnography research works in business is illustrated by the use of kitchen…" at bounding box center [291, 180] width 398 height 12
checkbox input "true"
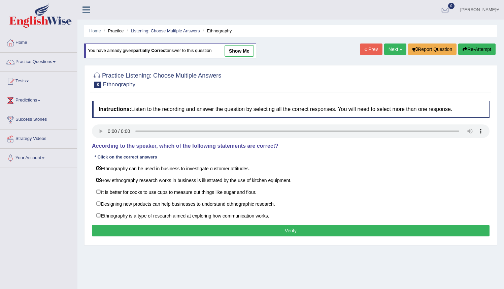
click at [256, 230] on button "Verify" at bounding box center [291, 230] width 398 height 11
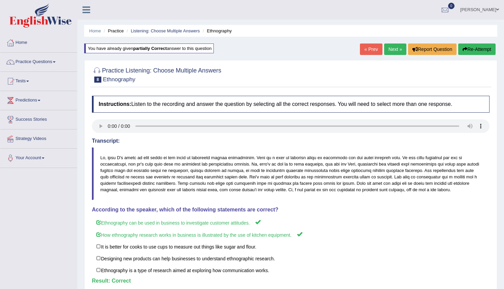
click at [389, 49] on link "Next »" at bounding box center [395, 48] width 22 height 11
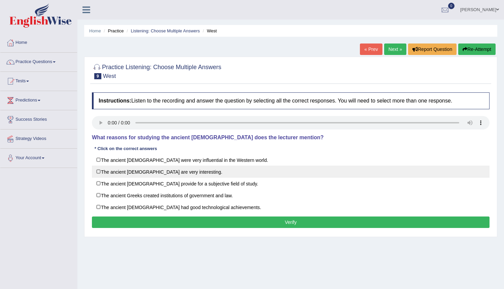
click at [102, 170] on label "The ancient [DEMOGRAPHIC_DATA] are very interesting." at bounding box center [291, 171] width 398 height 12
checkbox input "true"
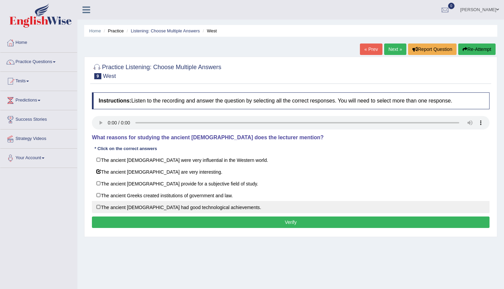
click at [101, 203] on label "The ancient [DEMOGRAPHIC_DATA] had good technological achievements." at bounding box center [291, 207] width 398 height 12
checkbox input "true"
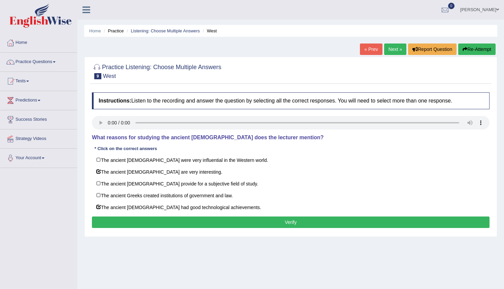
click at [194, 221] on button "Verify" at bounding box center [291, 221] width 398 height 11
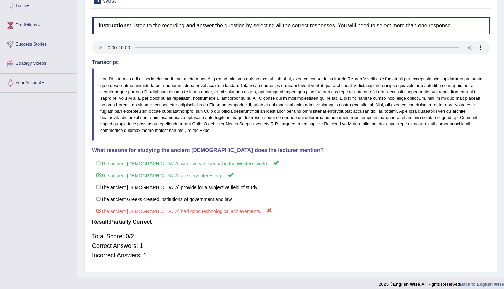
scroll to position [75, 0]
drag, startPoint x: 505, startPoint y: 69, endPoint x: 509, endPoint y: 70, distance: 4.6
click at [504, 70] on html "Toggle navigation Home Practice Questions Speaking Practice Read Aloud Repeat S…" at bounding box center [252, 69] width 504 height 289
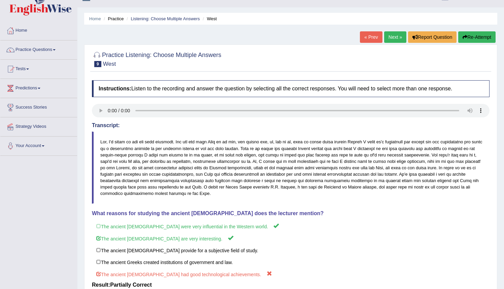
scroll to position [10, 0]
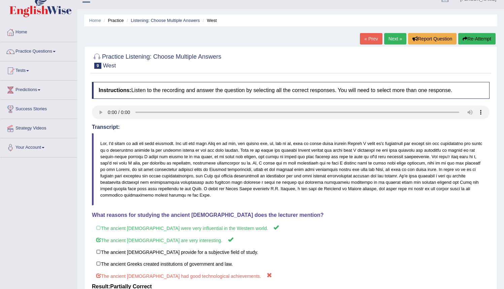
click at [474, 40] on button "Re-Attempt" at bounding box center [476, 38] width 37 height 11
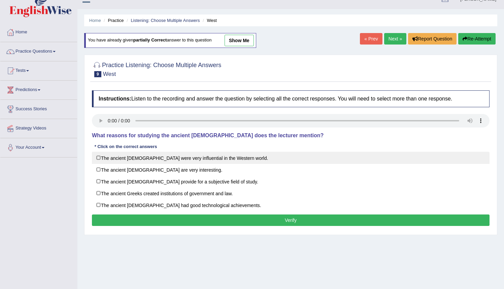
click at [100, 159] on label "The ancient Greeks were very influential in the Western world." at bounding box center [291, 158] width 398 height 12
checkbox input "true"
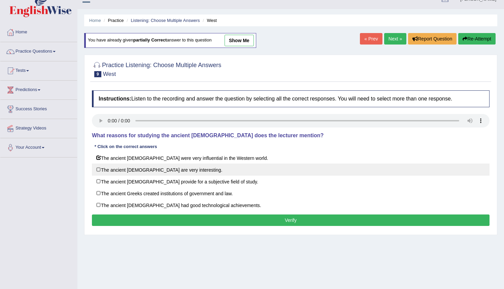
click at [98, 165] on label "The ancient Greeks are very interesting." at bounding box center [291, 169] width 398 height 12
checkbox input "true"
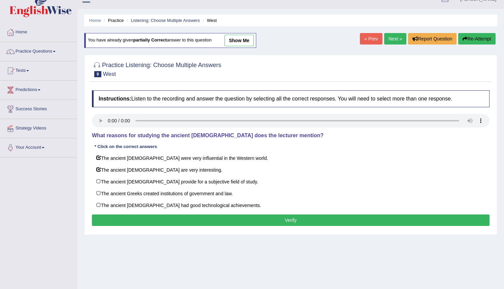
click at [200, 219] on button "Verify" at bounding box center [291, 219] width 398 height 11
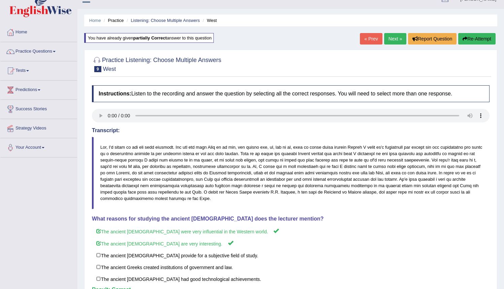
click at [388, 35] on link "Next »" at bounding box center [395, 38] width 22 height 11
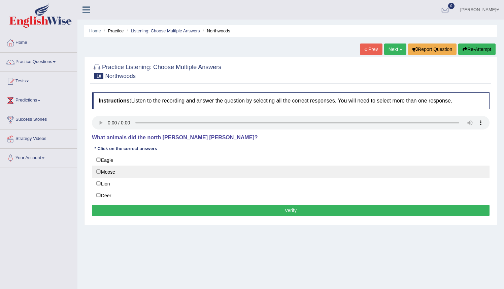
click at [99, 175] on label "Moose" at bounding box center [291, 171] width 398 height 12
checkbox input "true"
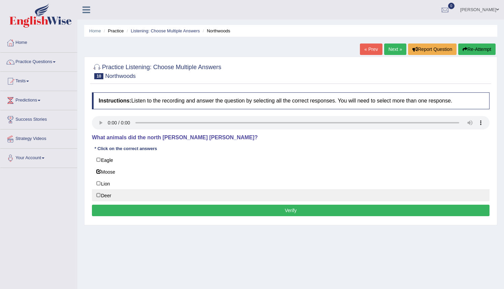
click at [100, 193] on label "Deer" at bounding box center [291, 195] width 398 height 12
checkbox input "true"
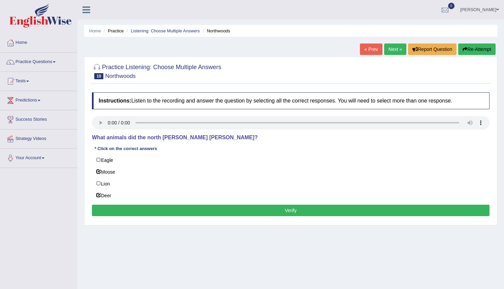
click at [170, 213] on button "Verify" at bounding box center [291, 209] width 398 height 11
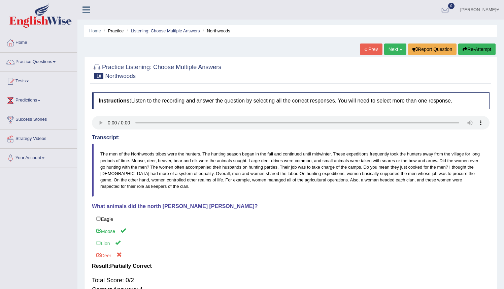
click at [471, 51] on button "Re-Attempt" at bounding box center [476, 48] width 37 height 11
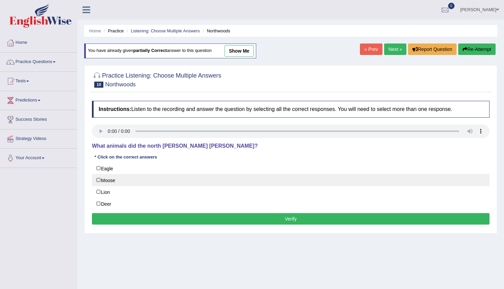
click at [99, 178] on label "Moose" at bounding box center [291, 180] width 398 height 12
checkbox input "true"
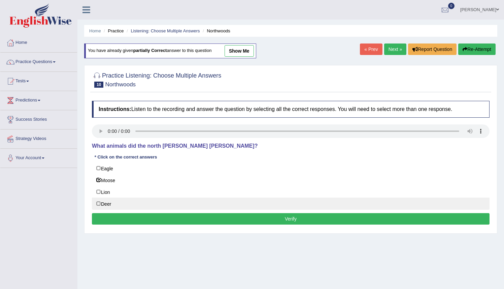
click at [99, 202] on label "Deer" at bounding box center [291, 203] width 398 height 12
checkbox input "true"
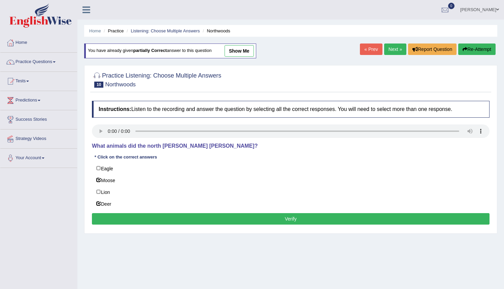
click at [211, 221] on button "Verify" at bounding box center [291, 218] width 398 height 11
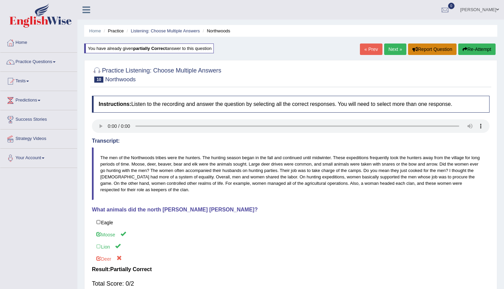
click at [420, 52] on button "Report Question" at bounding box center [432, 48] width 49 height 11
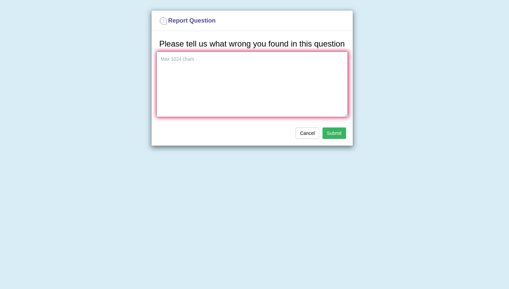
click at [165, 84] on textarea at bounding box center [252, 84] width 191 height 65
type textarea "lion"
click at [335, 139] on button "Submit" at bounding box center [335, 132] width 24 height 11
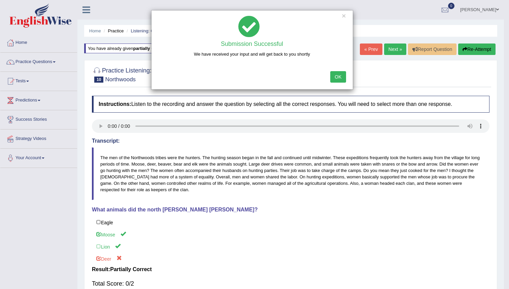
drag, startPoint x: 416, startPoint y: 125, endPoint x: 361, endPoint y: 131, distance: 55.9
click at [361, 131] on div "× Submission Successful We have received your input and will get back to you sh…" at bounding box center [254, 144] width 509 height 289
click at [339, 78] on button "OK" at bounding box center [337, 76] width 15 height 11
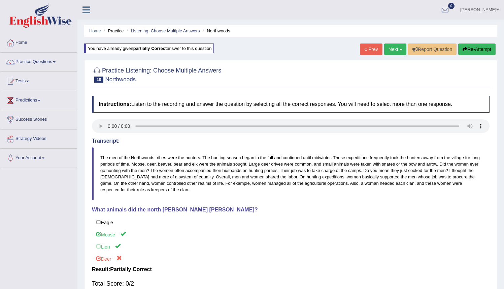
click at [468, 48] on button "Re-Attempt" at bounding box center [476, 48] width 37 height 11
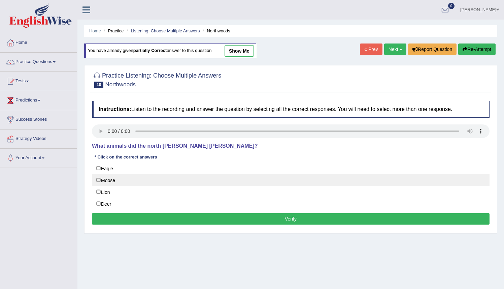
click at [100, 180] on label "Moose" at bounding box center [291, 180] width 398 height 12
checkbox input "true"
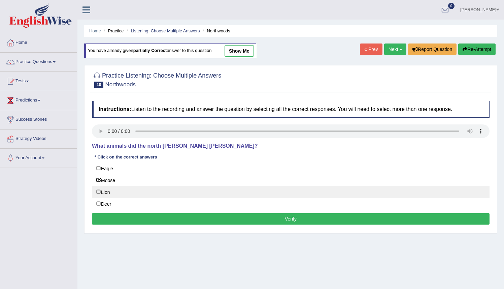
click at [100, 191] on label "Lion" at bounding box center [291, 192] width 398 height 12
checkbox input "true"
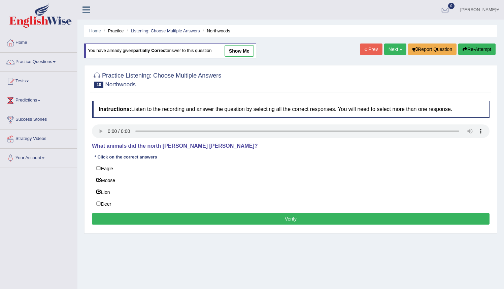
click at [264, 213] on button "Verify" at bounding box center [291, 218] width 398 height 11
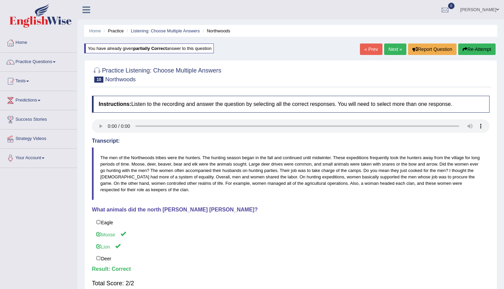
click at [394, 51] on link "Next »" at bounding box center [395, 48] width 22 height 11
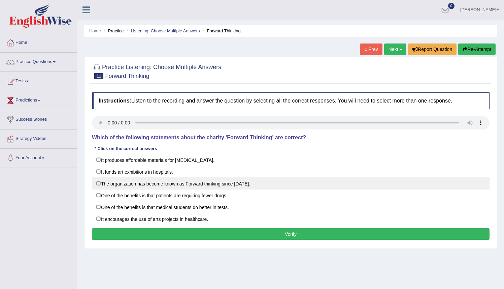
click at [101, 183] on label "The organization has become known as Forward thinking since [DATE]." at bounding box center [291, 183] width 398 height 12
checkbox input "true"
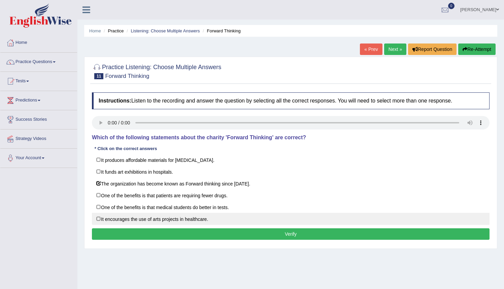
click at [103, 217] on label "It encourages the use of arts projects in healthcare." at bounding box center [291, 219] width 398 height 12
checkbox input "true"
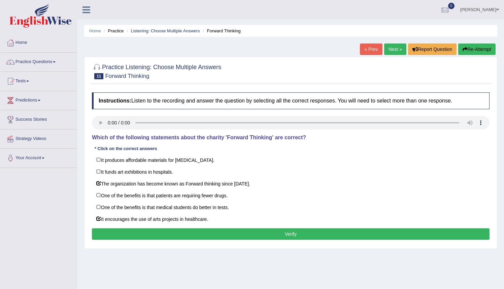
click at [141, 236] on button "Verify" at bounding box center [291, 233] width 398 height 11
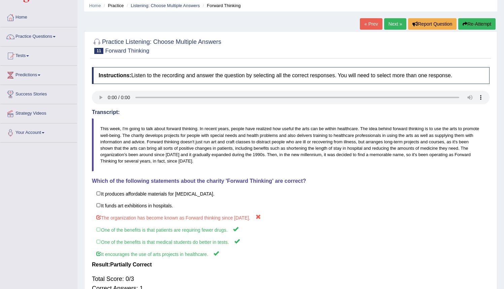
scroll to position [24, 0]
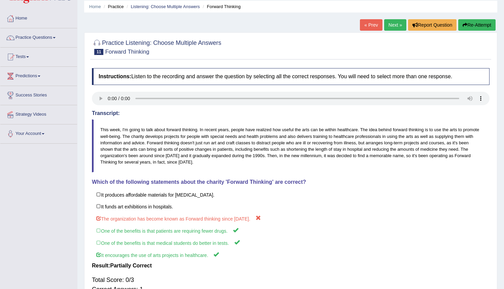
click at [475, 25] on button "Re-Attempt" at bounding box center [476, 24] width 37 height 11
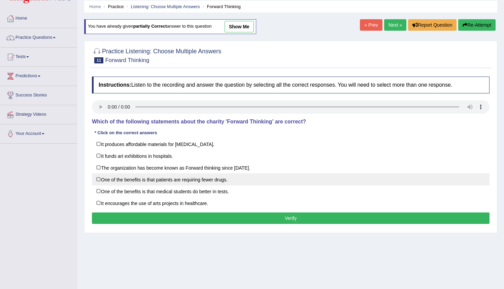
click at [102, 179] on label "One of the benefits is that patients are requiring fewer drugs." at bounding box center [291, 179] width 398 height 12
checkbox input "true"
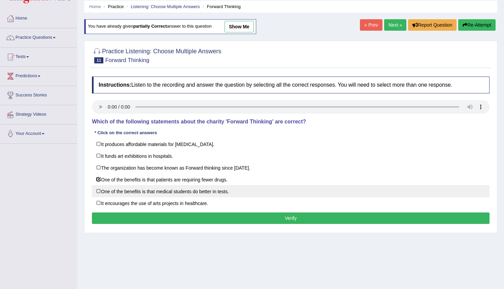
click at [99, 192] on label "One of the benefits is that medical students do better in tests." at bounding box center [291, 191] width 398 height 12
checkbox input "true"
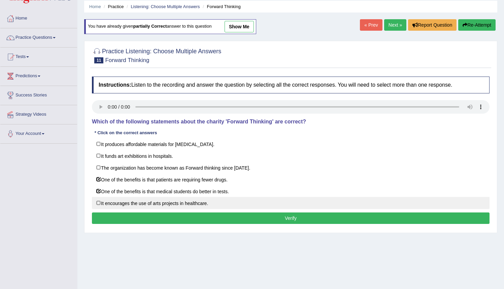
click at [100, 202] on label "It encourages the use of arts projects in healthcare." at bounding box center [291, 203] width 398 height 12
checkbox input "true"
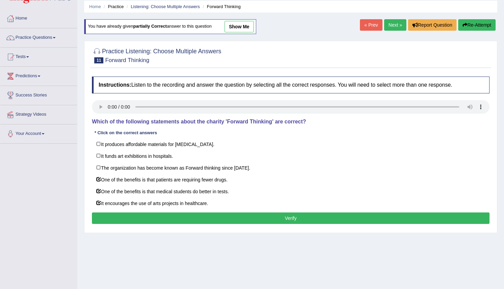
click at [151, 217] on button "Verify" at bounding box center [291, 217] width 398 height 11
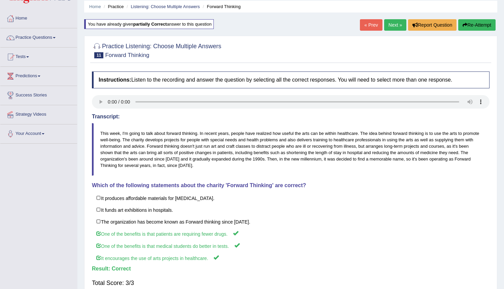
click at [391, 27] on link "Next »" at bounding box center [395, 24] width 22 height 11
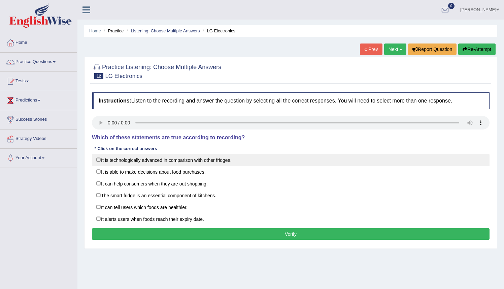
click at [175, 161] on label "It is technologically advanced in comparison with other fridges." at bounding box center [291, 160] width 398 height 12
click at [93, 159] on label "It is technologically advanced in comparison with other fridges." at bounding box center [291, 160] width 398 height 12
checkbox input "false"
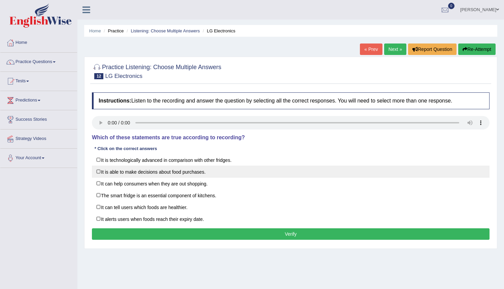
click at [103, 173] on label "It is able to make decisions about food purchases." at bounding box center [291, 171] width 398 height 12
checkbox input "true"
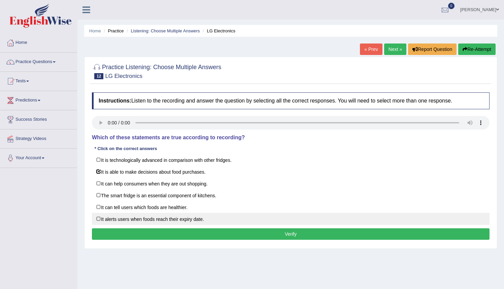
click at [99, 218] on label "It alerts users when foods reach their expiry date." at bounding box center [291, 219] width 398 height 12
checkbox input "true"
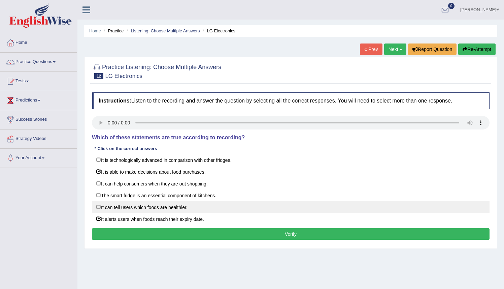
click at [98, 206] on label "It can tell users which foods are healthier." at bounding box center [291, 207] width 398 height 12
checkbox input "true"
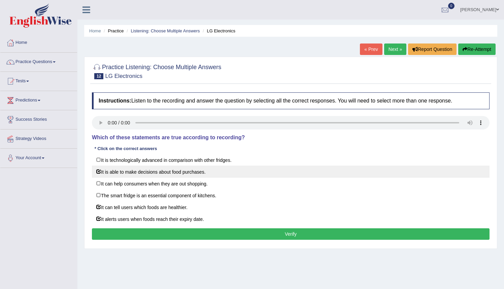
click at [99, 173] on label "It is able to make decisions about food purchases." at bounding box center [291, 171] width 398 height 12
checkbox input "false"
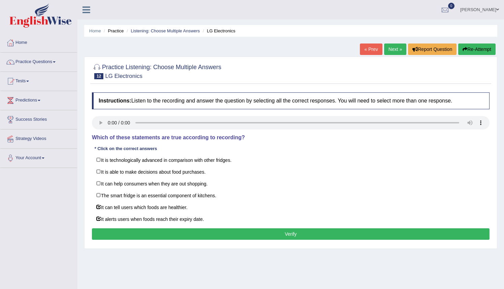
click at [115, 232] on button "Verify" at bounding box center [291, 233] width 398 height 11
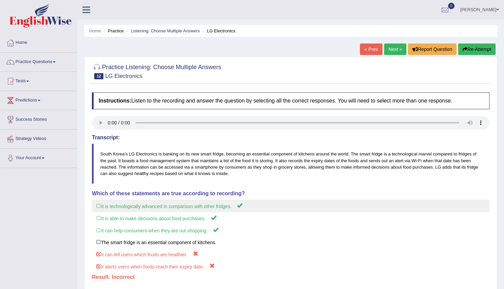
click at [187, 207] on label "It is technologically advanced in comparison with other fridges." at bounding box center [291, 205] width 398 height 12
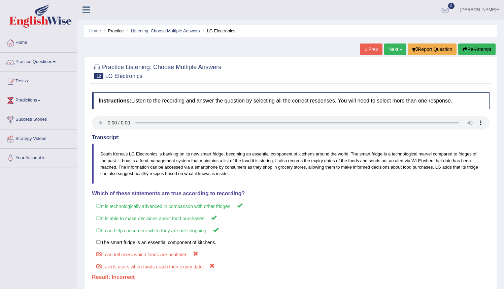
click at [464, 49] on icon "button" at bounding box center [465, 49] width 5 height 5
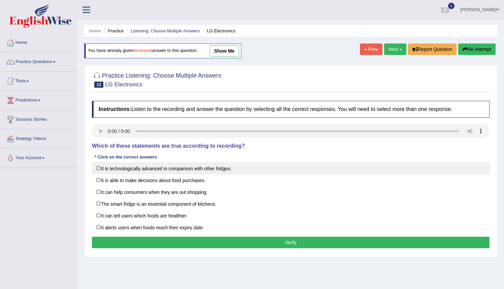
click at [97, 169] on label "It is technologically advanced in comparison with other fridges." at bounding box center [291, 168] width 398 height 12
checkbox input "true"
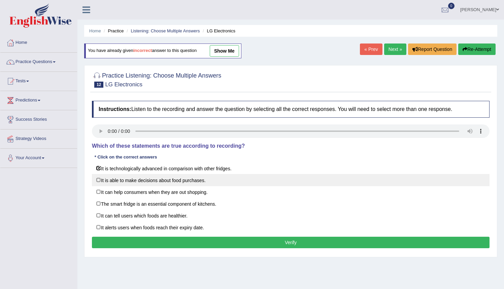
click at [100, 181] on label "It is able to make decisions about food purchases." at bounding box center [291, 180] width 398 height 12
checkbox input "true"
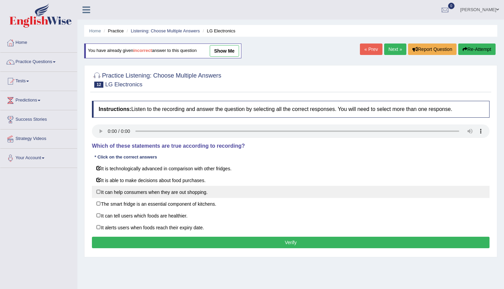
click at [104, 194] on label "It can help consumers when they are out shopping." at bounding box center [291, 192] width 398 height 12
checkbox input "true"
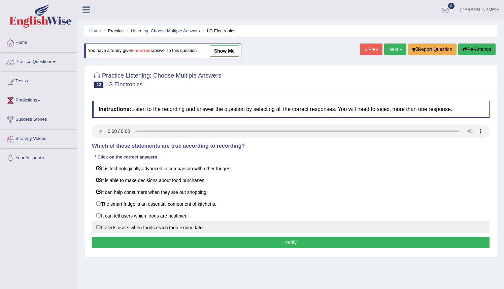
click at [179, 240] on button "Verify" at bounding box center [291, 241] width 398 height 11
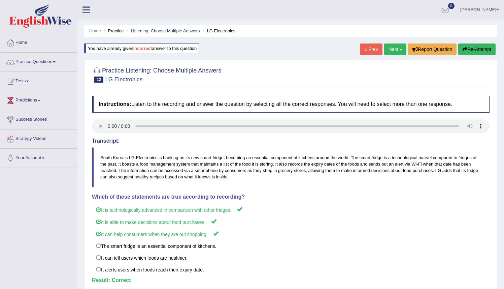
click at [393, 49] on link "Next »" at bounding box center [395, 48] width 22 height 11
